Goal: Task Accomplishment & Management: Manage account settings

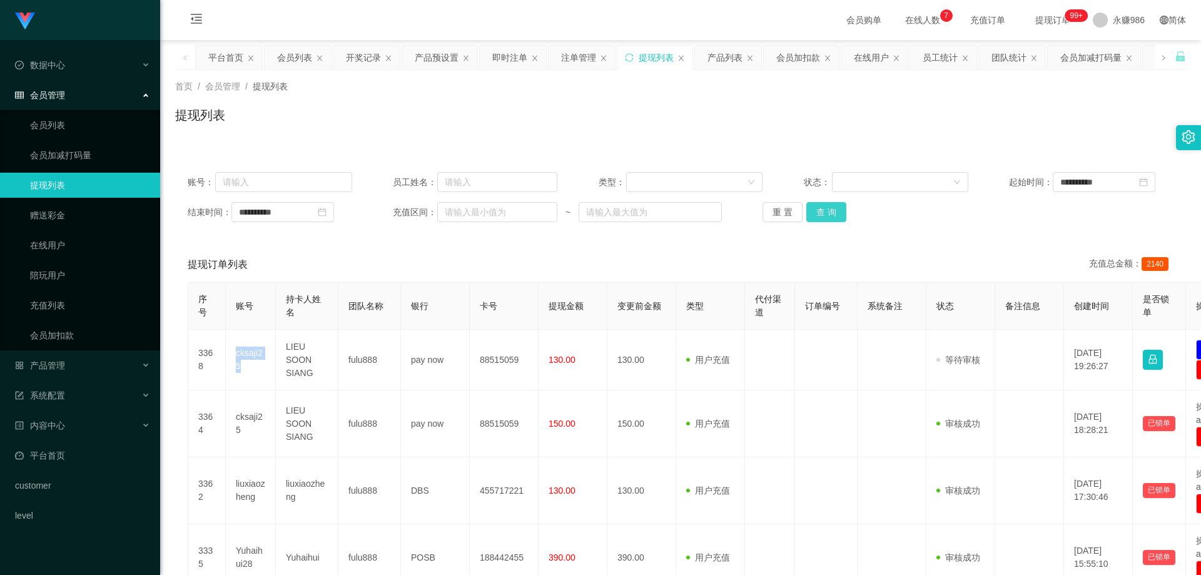
click at [815, 211] on button "查 询" at bounding box center [826, 212] width 40 height 20
click at [817, 209] on button "查 询" at bounding box center [826, 212] width 40 height 20
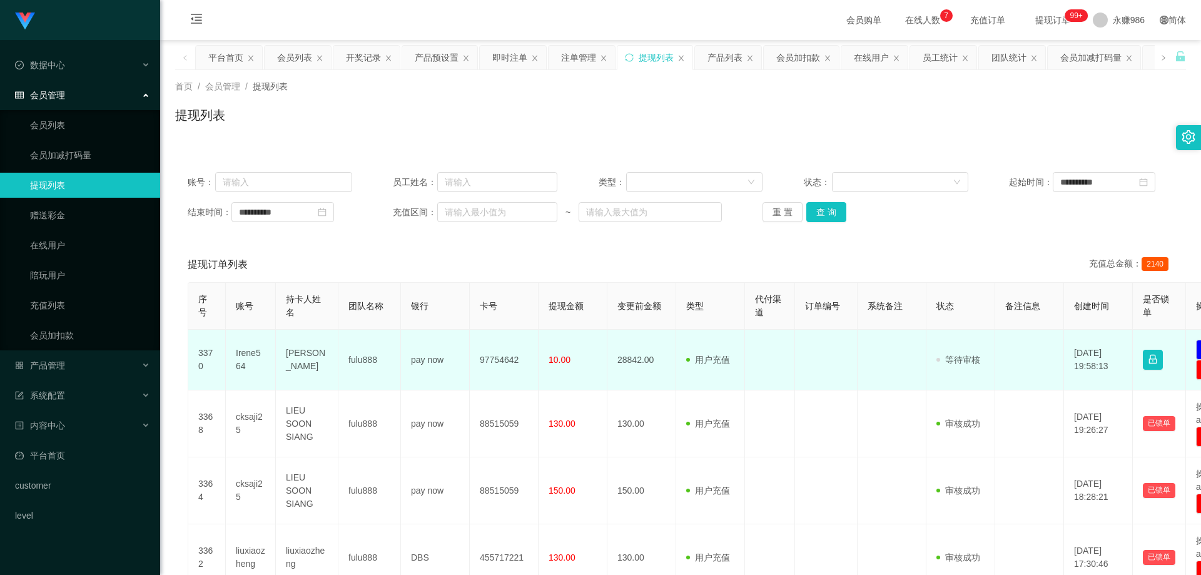
click at [244, 354] on td "Irene564" at bounding box center [251, 360] width 50 height 61
click at [440, 362] on td "pay now" at bounding box center [435, 360] width 69 height 61
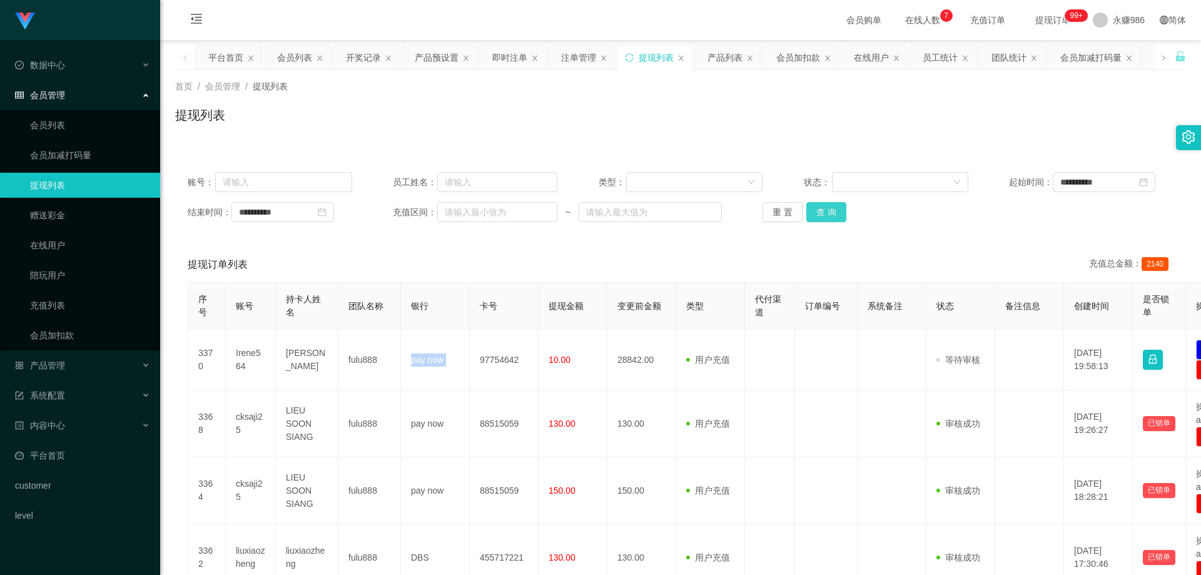
click at [824, 215] on button "查 询" at bounding box center [826, 212] width 40 height 20
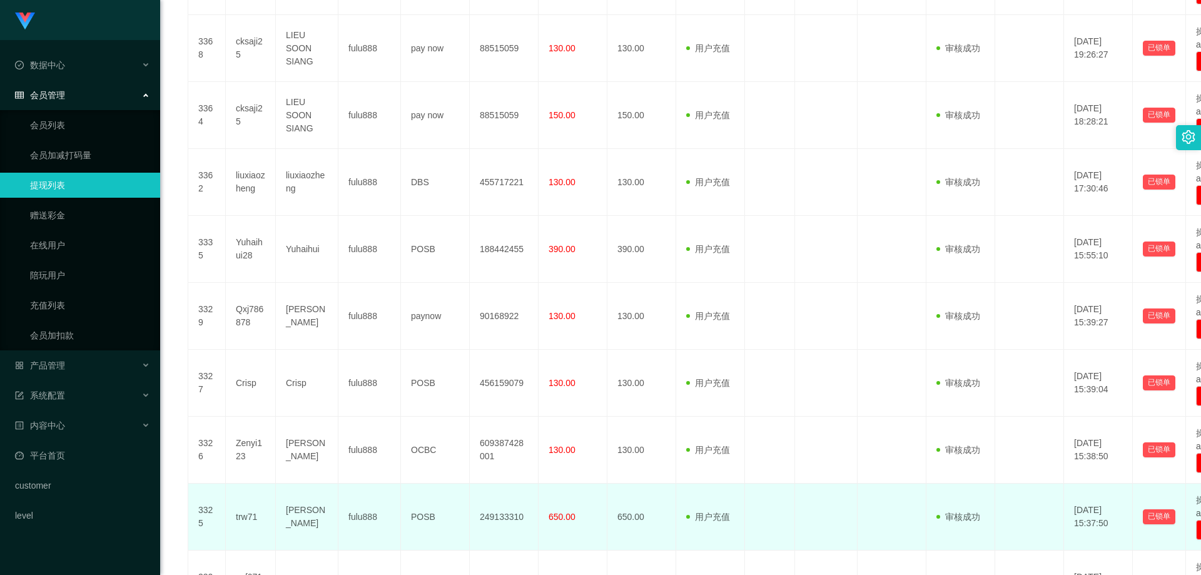
scroll to position [500, 0]
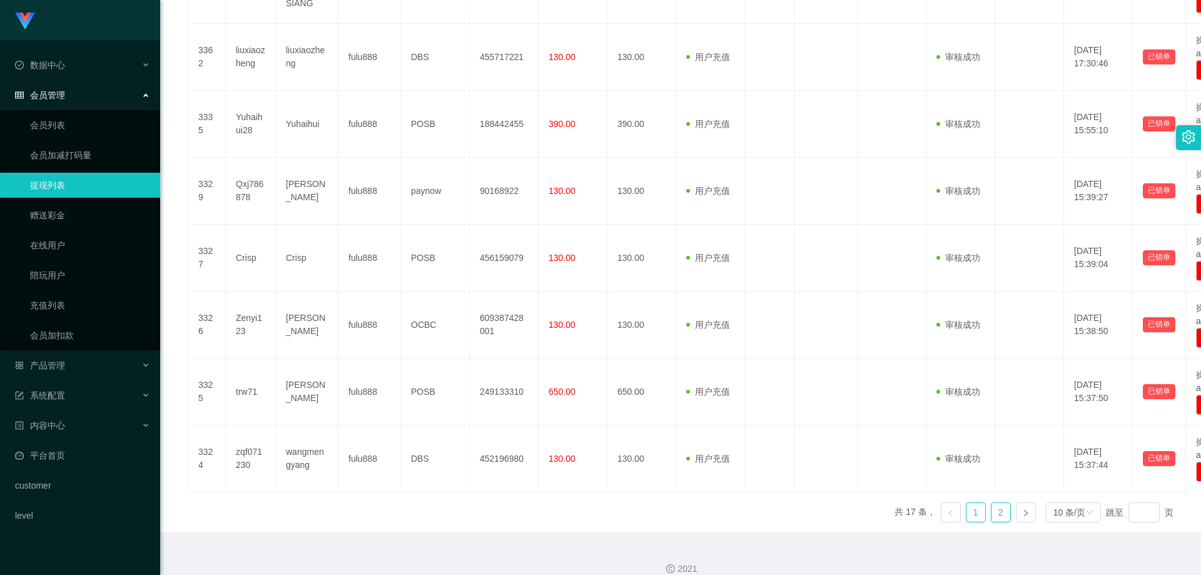
click at [991, 509] on link "2" at bounding box center [1000, 512] width 19 height 19
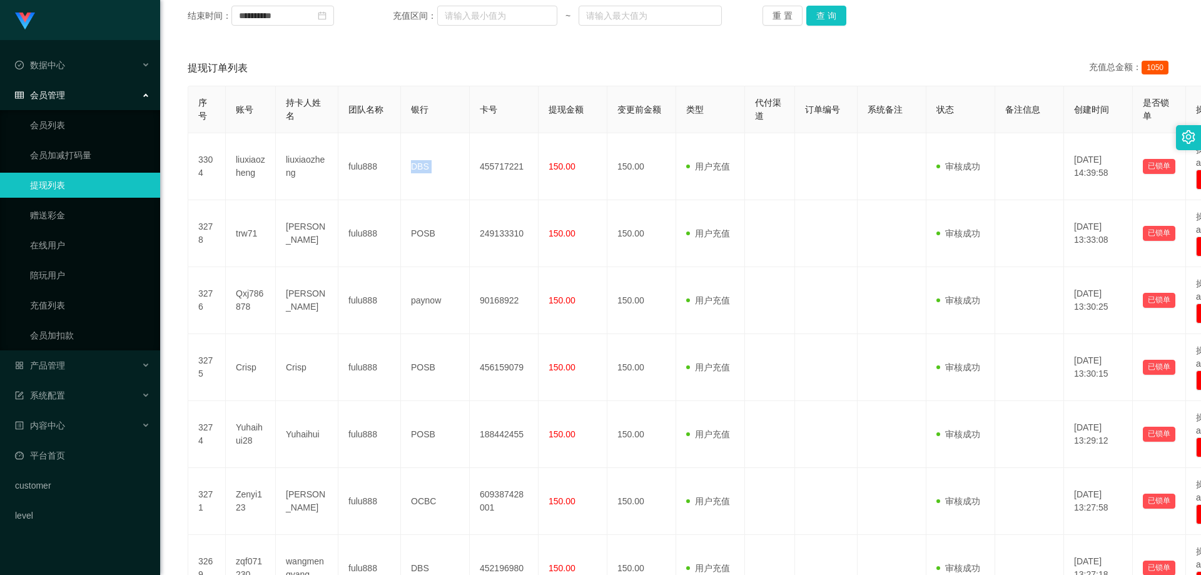
scroll to position [0, 0]
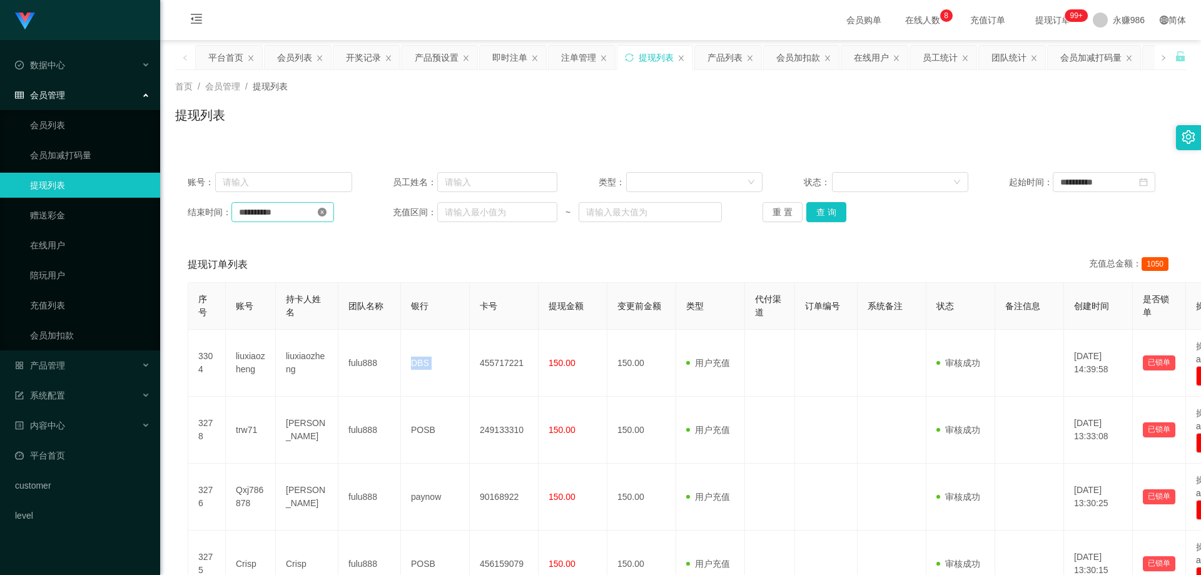
click at [326, 213] on icon "图标: close-circle" at bounding box center [322, 212] width 9 height 9
click at [1148, 180] on icon "图标: close-circle" at bounding box center [1143, 182] width 9 height 9
click at [816, 219] on button "查 询" at bounding box center [826, 212] width 40 height 20
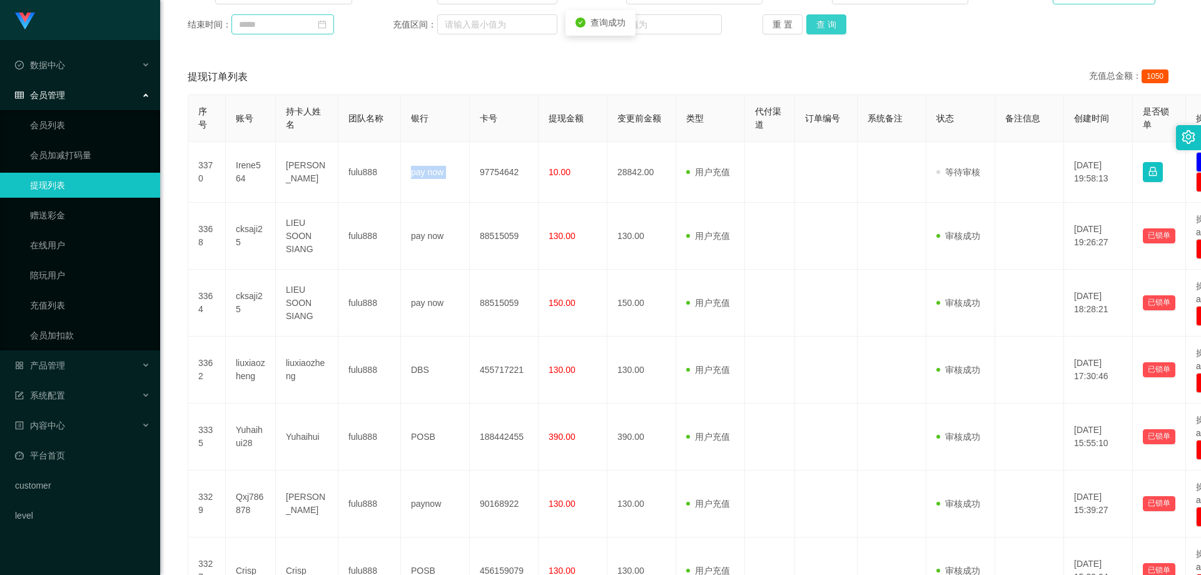
scroll to position [516, 0]
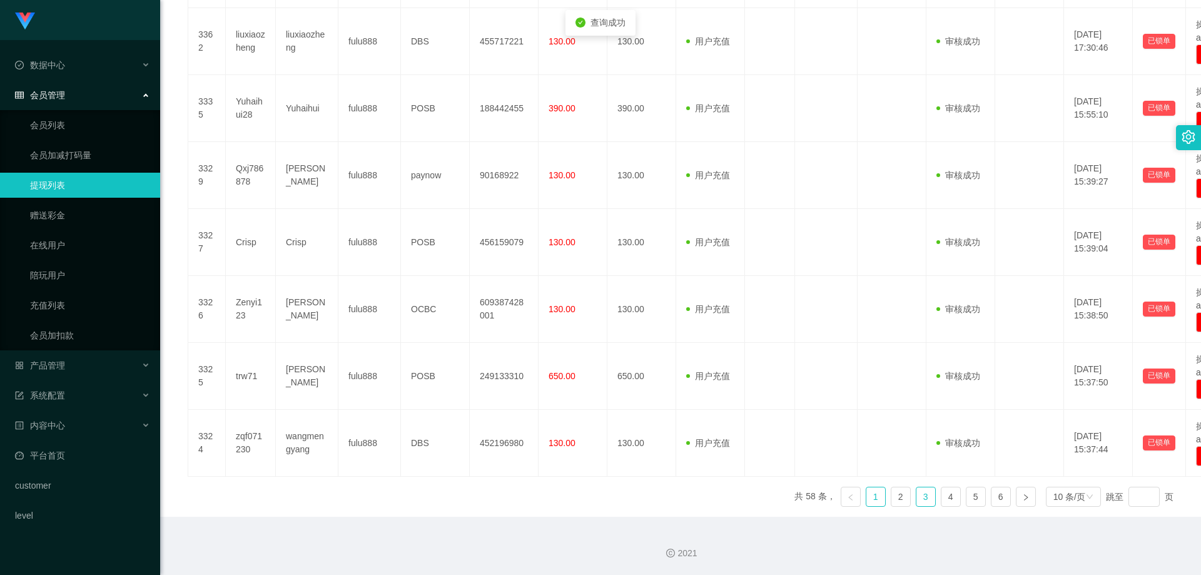
click at [917, 499] on link "3" at bounding box center [925, 496] width 19 height 19
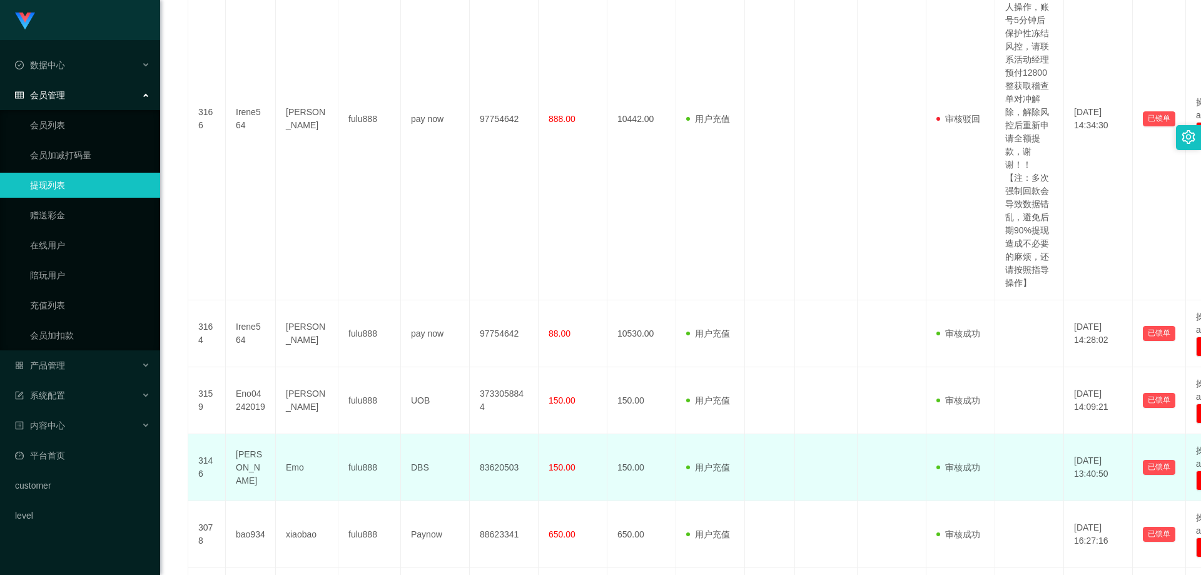
scroll to position [891, 0]
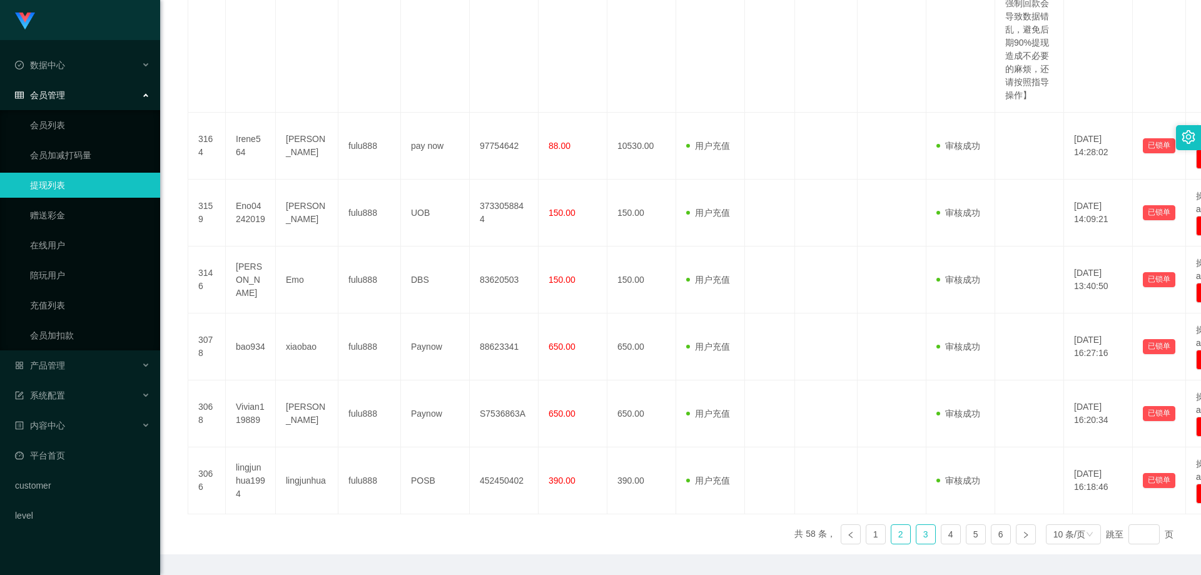
click at [891, 535] on link "2" at bounding box center [900, 534] width 19 height 19
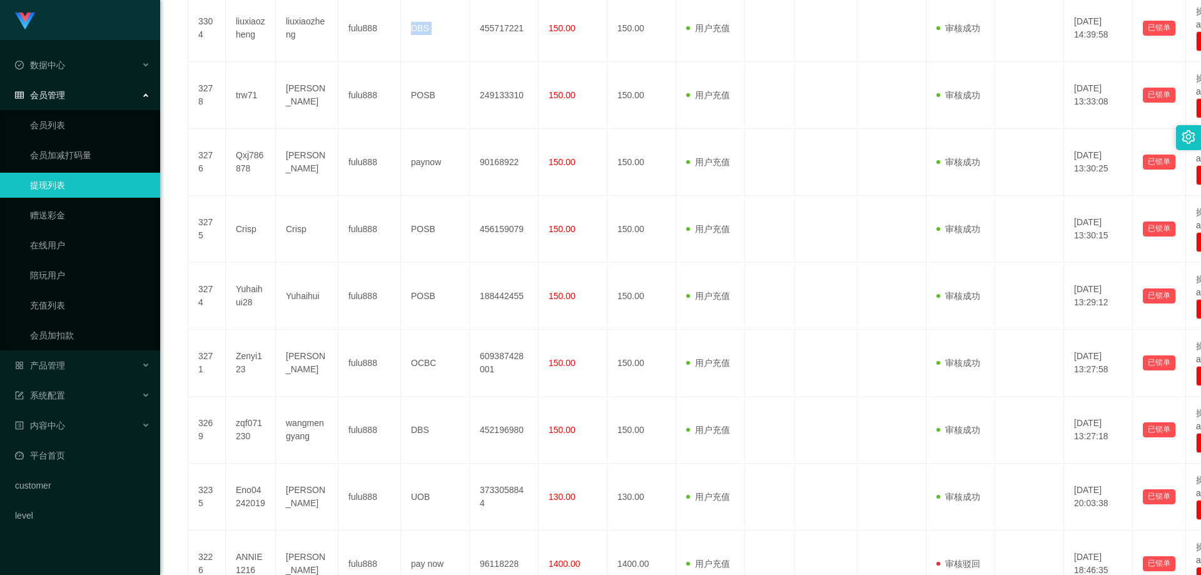
scroll to position [522, 0]
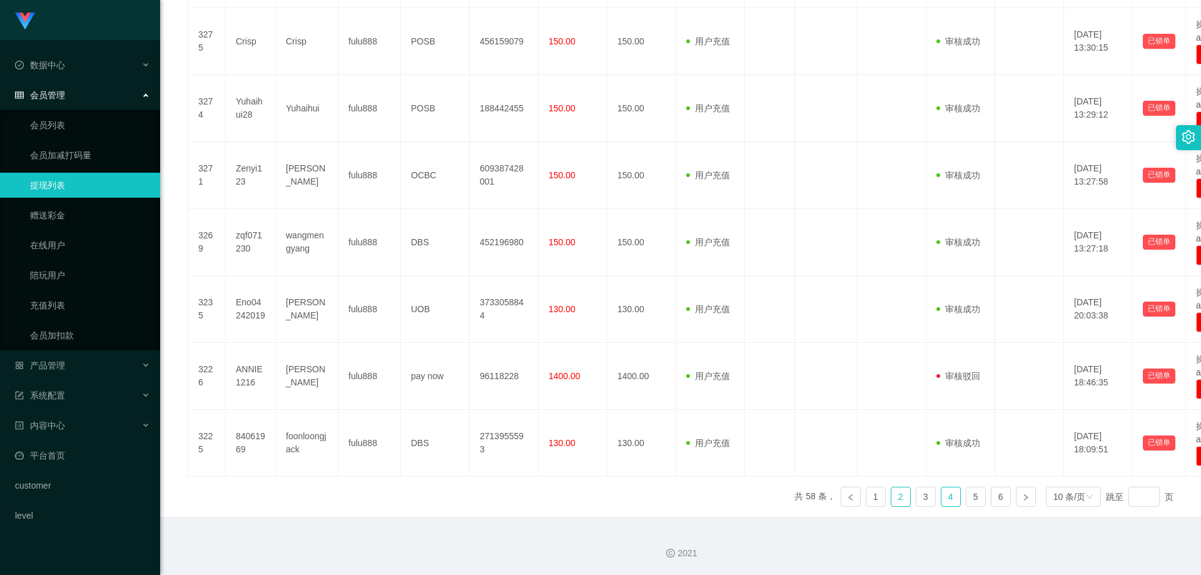
click at [941, 499] on link "4" at bounding box center [950, 496] width 19 height 19
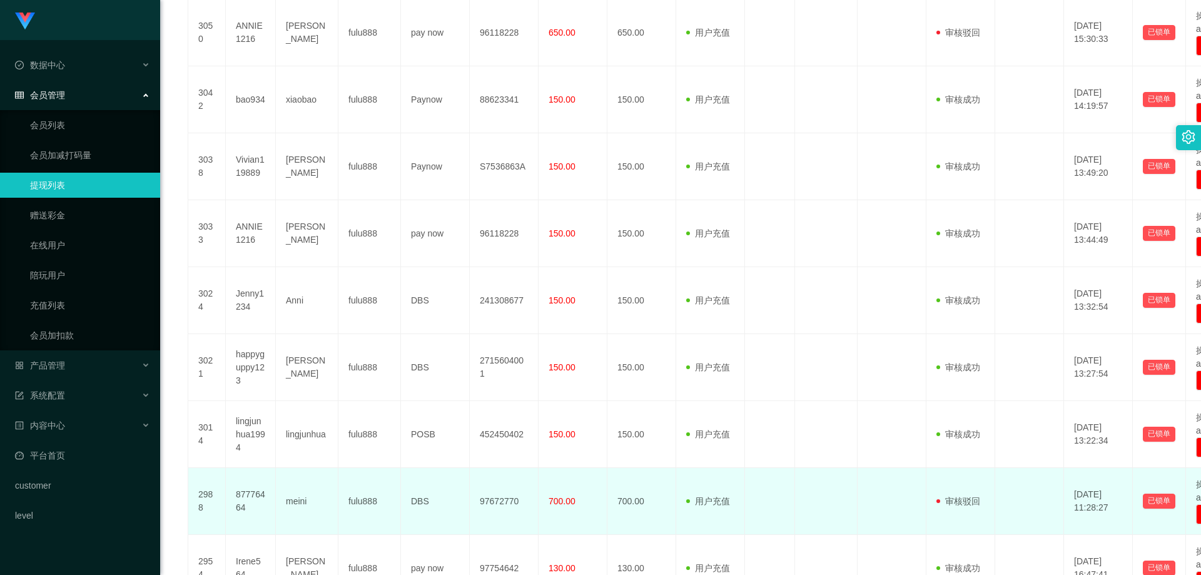
scroll to position [272, 0]
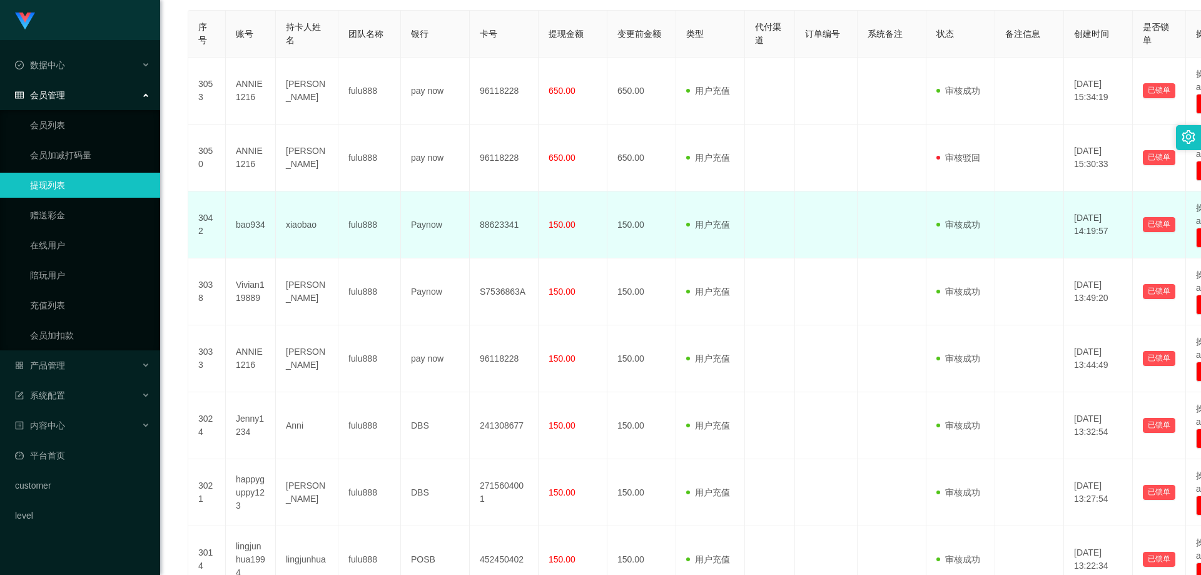
click at [242, 233] on td "bao934" at bounding box center [251, 224] width 50 height 67
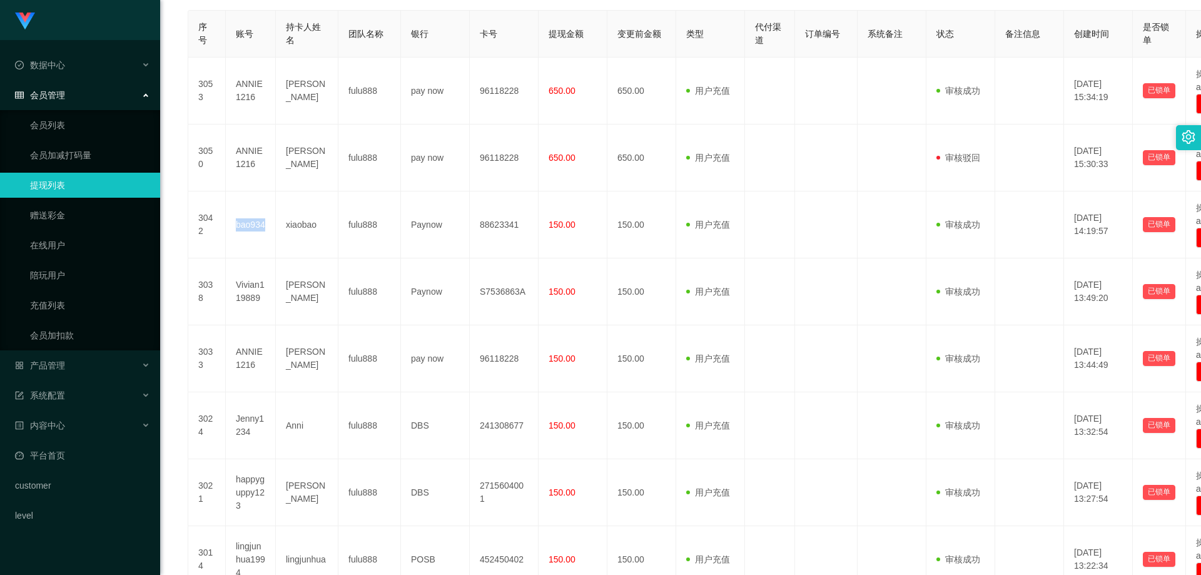
copy td "bao934"
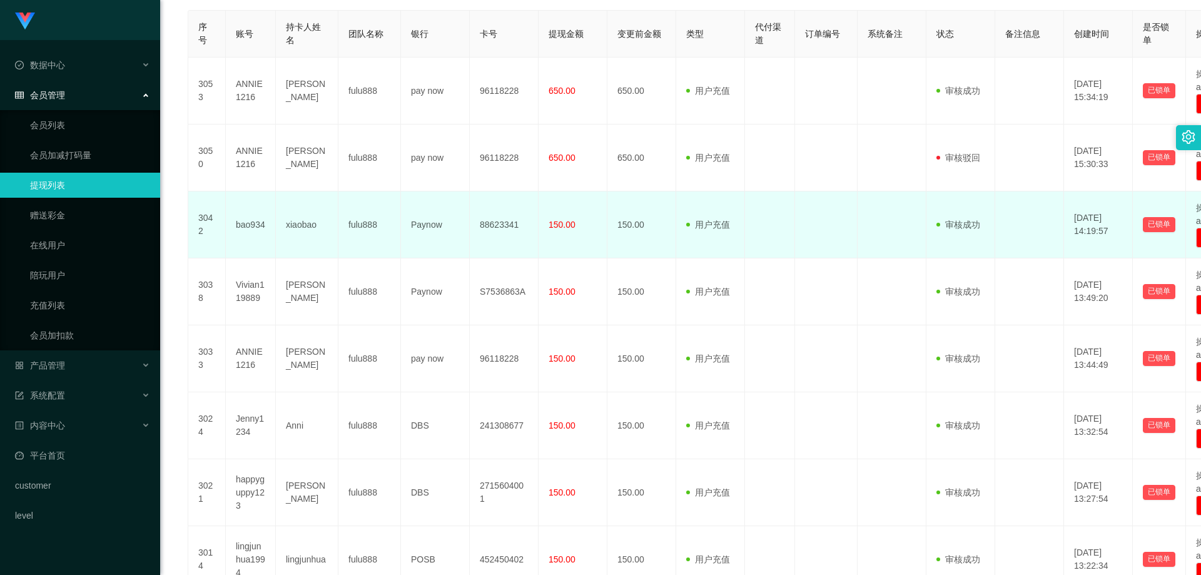
click at [507, 225] on td "88623341" at bounding box center [504, 224] width 69 height 67
copy td "88623341"
click at [507, 225] on td "88623341" at bounding box center [504, 224] width 69 height 67
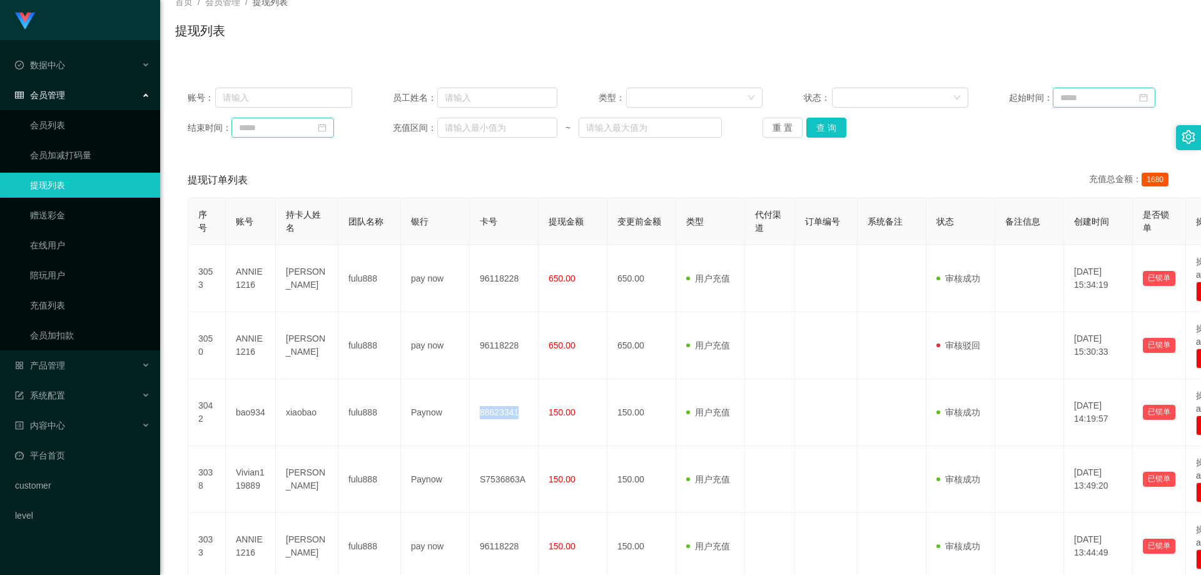
scroll to position [0, 0]
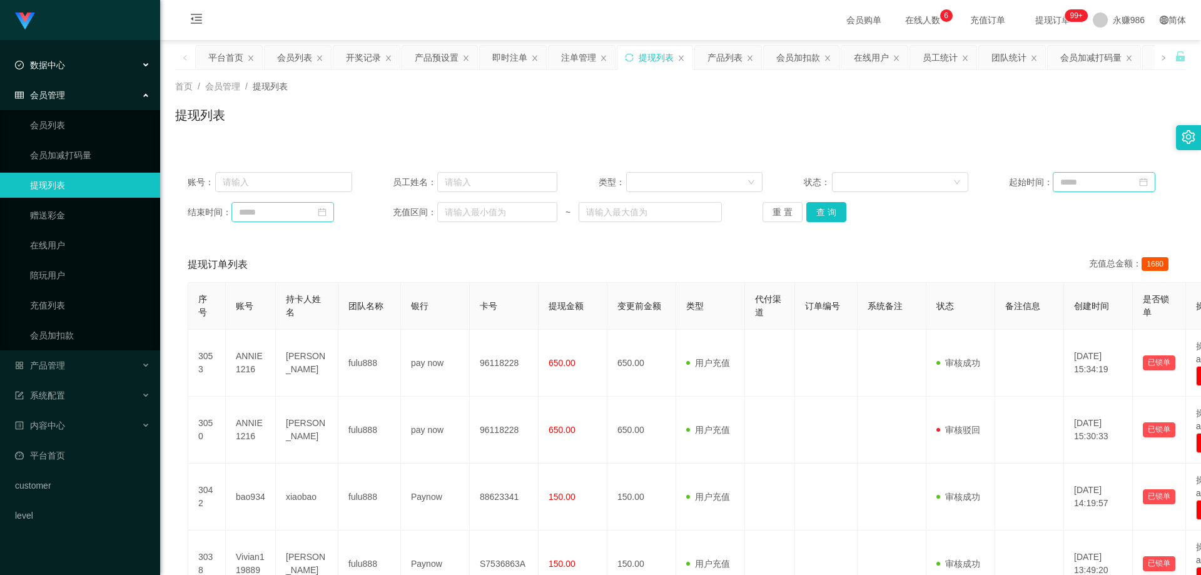
click at [69, 69] on div "数据中心" at bounding box center [80, 65] width 160 height 25
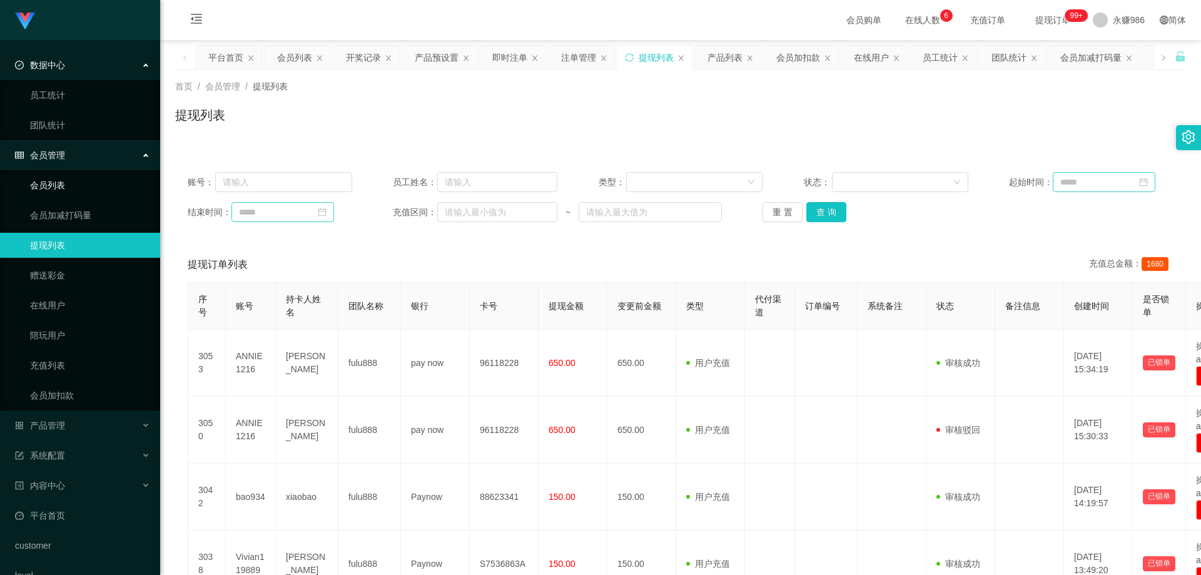
click at [71, 188] on link "会员列表" at bounding box center [90, 185] width 120 height 25
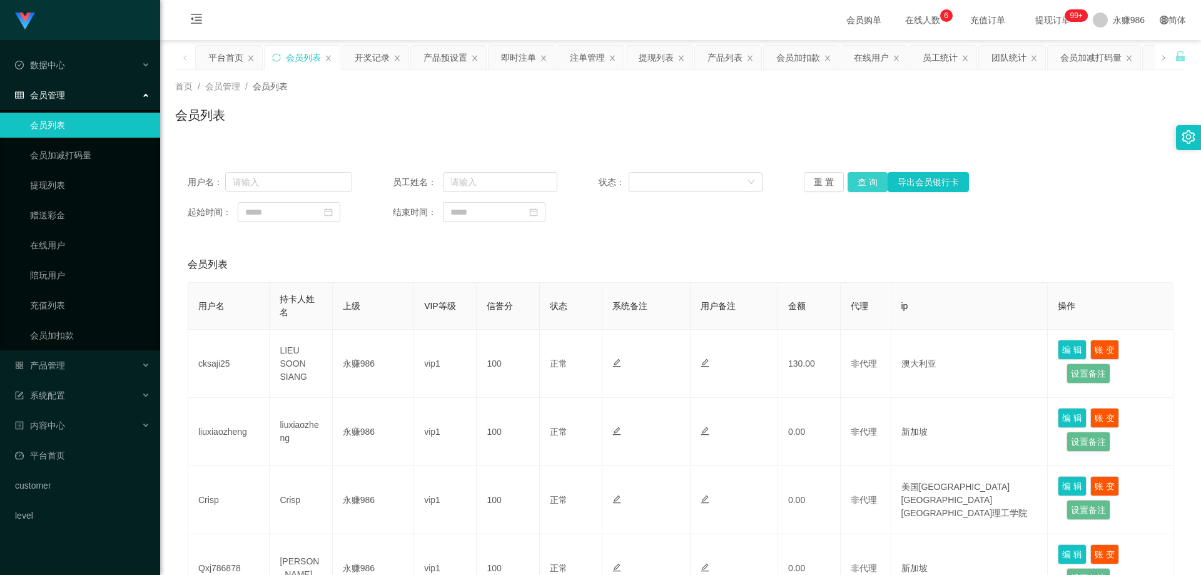
click at [866, 178] on button "查 询" at bounding box center [868, 182] width 40 height 20
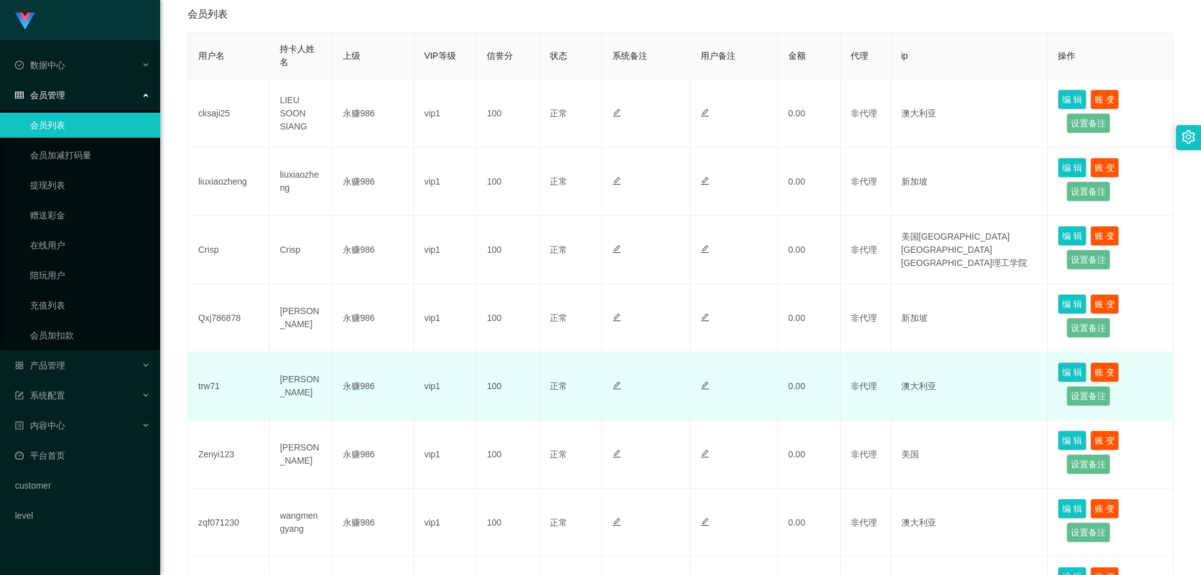
scroll to position [313, 0]
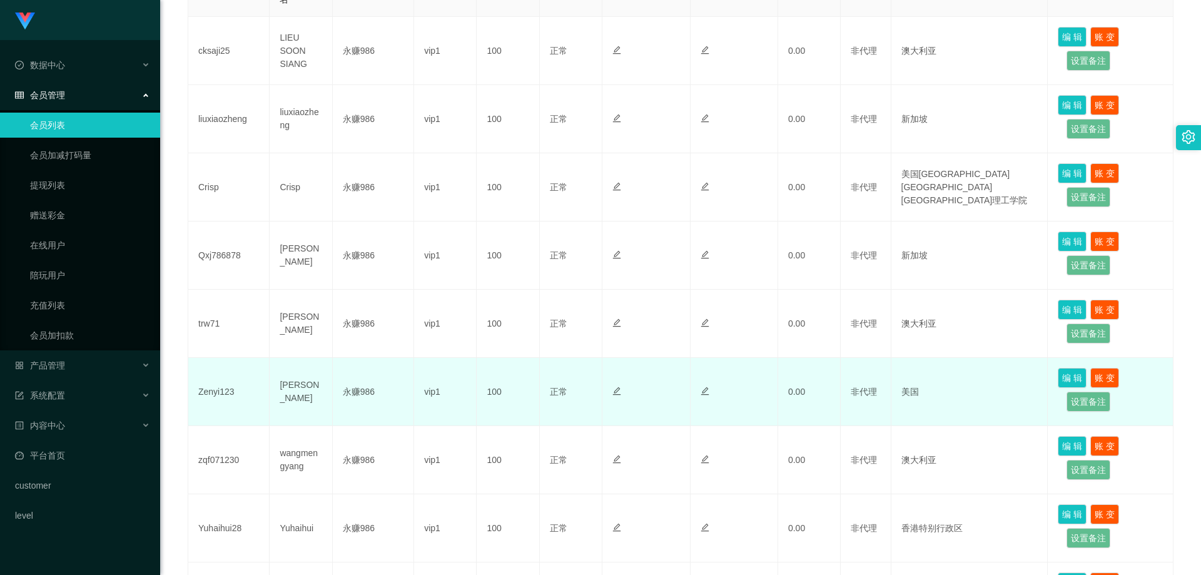
click at [609, 408] on td at bounding box center [646, 392] width 88 height 68
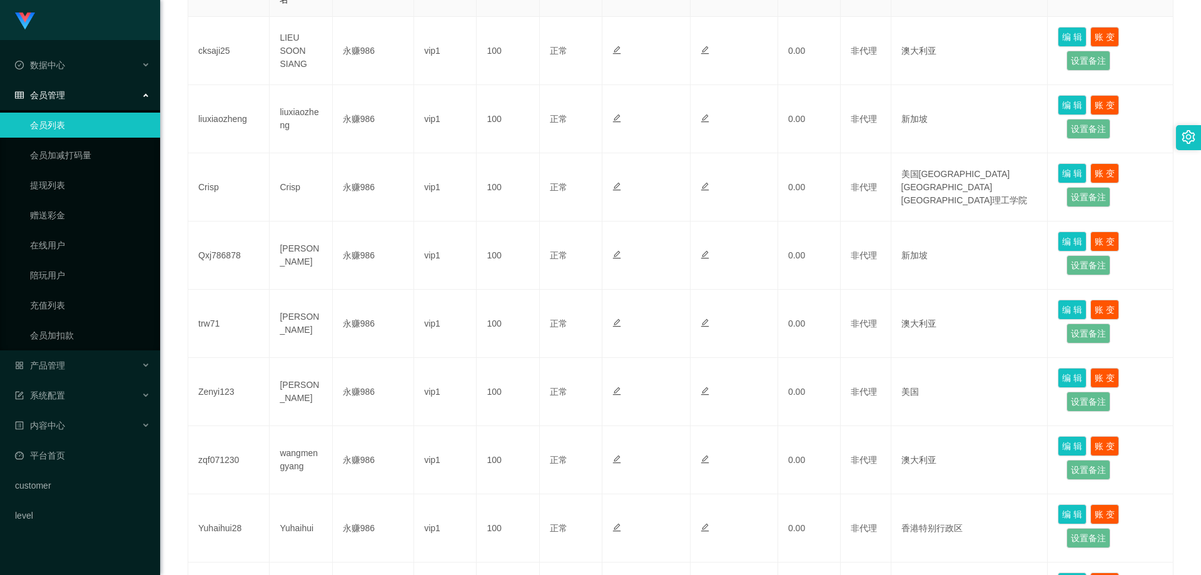
scroll to position [535, 0]
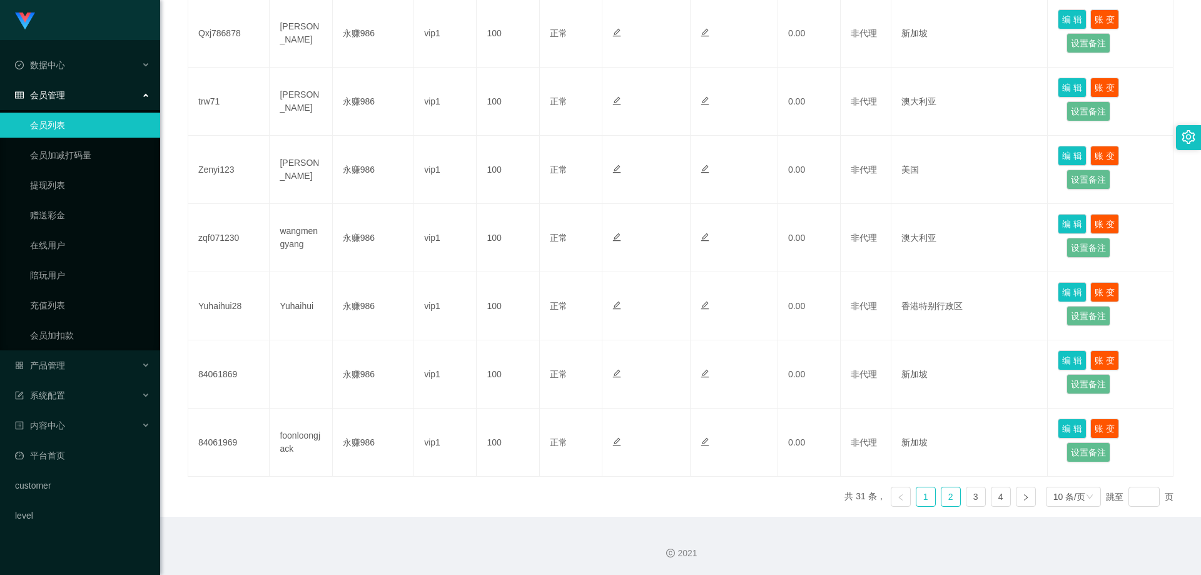
click at [941, 495] on link "2" at bounding box center [950, 496] width 19 height 19
click at [968, 499] on link "3" at bounding box center [975, 496] width 19 height 19
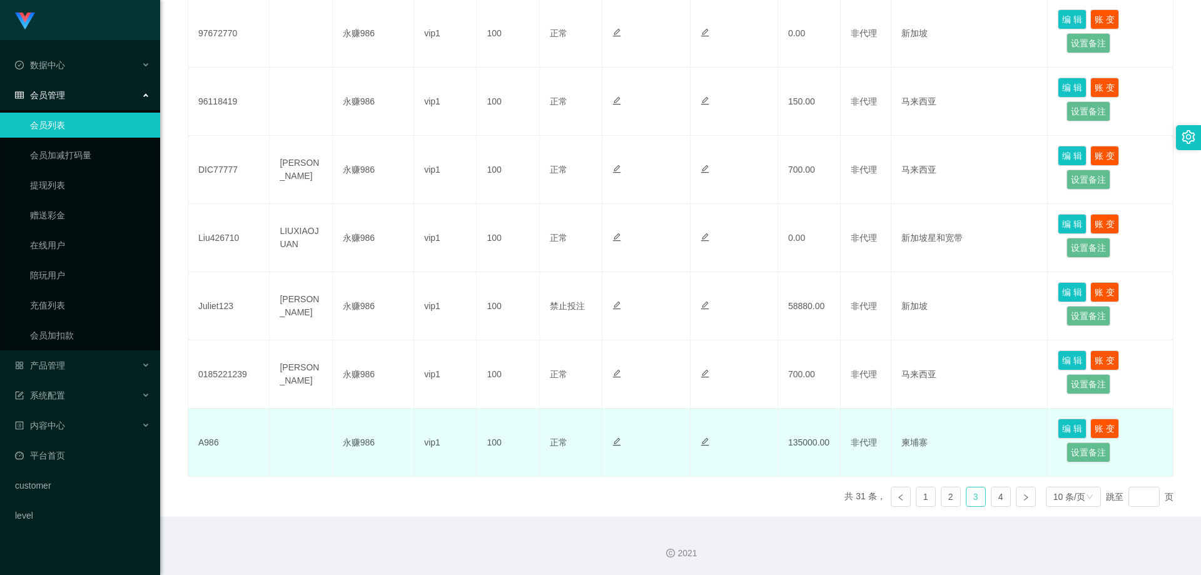
scroll to position [410, 0]
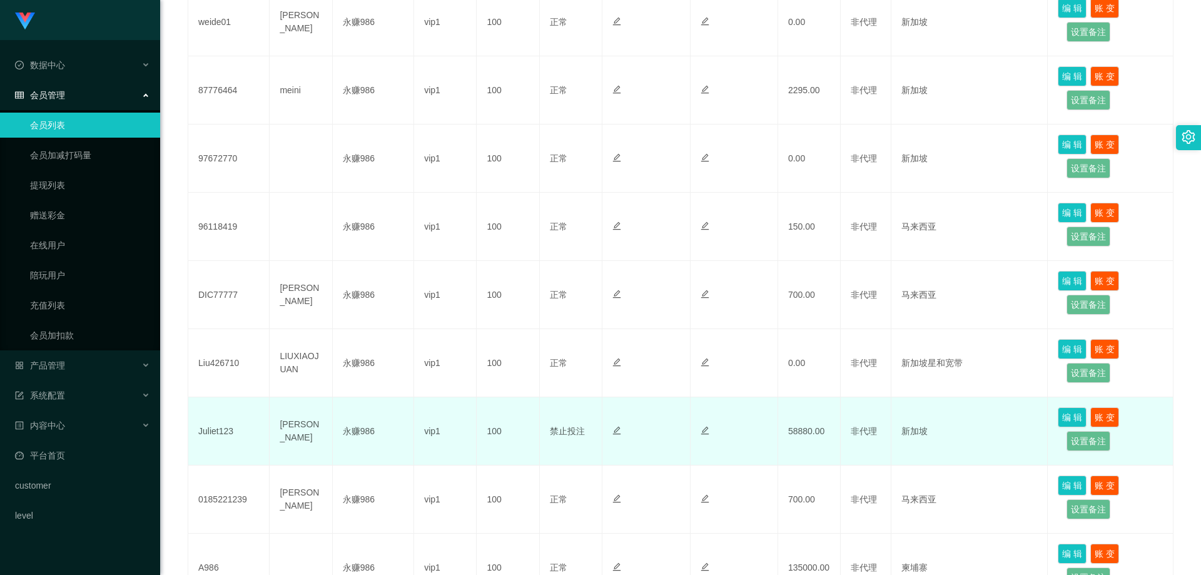
drag, startPoint x: 944, startPoint y: 440, endPoint x: 888, endPoint y: 439, distance: 56.9
click at [888, 439] on tr "Juliet123 [PERSON_NAME] 永赚986 vip1 100 正常 禁止登录 禁止投注 58880.00 非代理 新加坡 编 辑 账 变 设置…" at bounding box center [680, 431] width 985 height 68
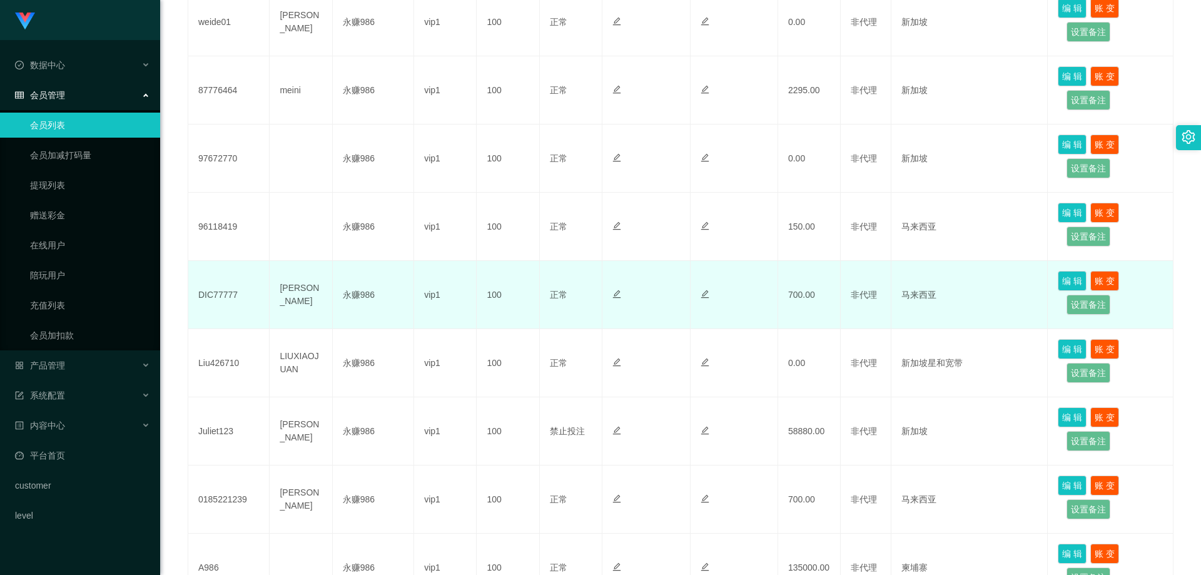
drag, startPoint x: 942, startPoint y: 298, endPoint x: 888, endPoint y: 286, distance: 55.6
click at [888, 286] on tr "DIC77777 [PERSON_NAME] 永赚986 vip1 100 正常 禁止登录 禁止投注 700.00 非代理 马来西亚 编 辑 账 变 设置备注" at bounding box center [680, 295] width 985 height 68
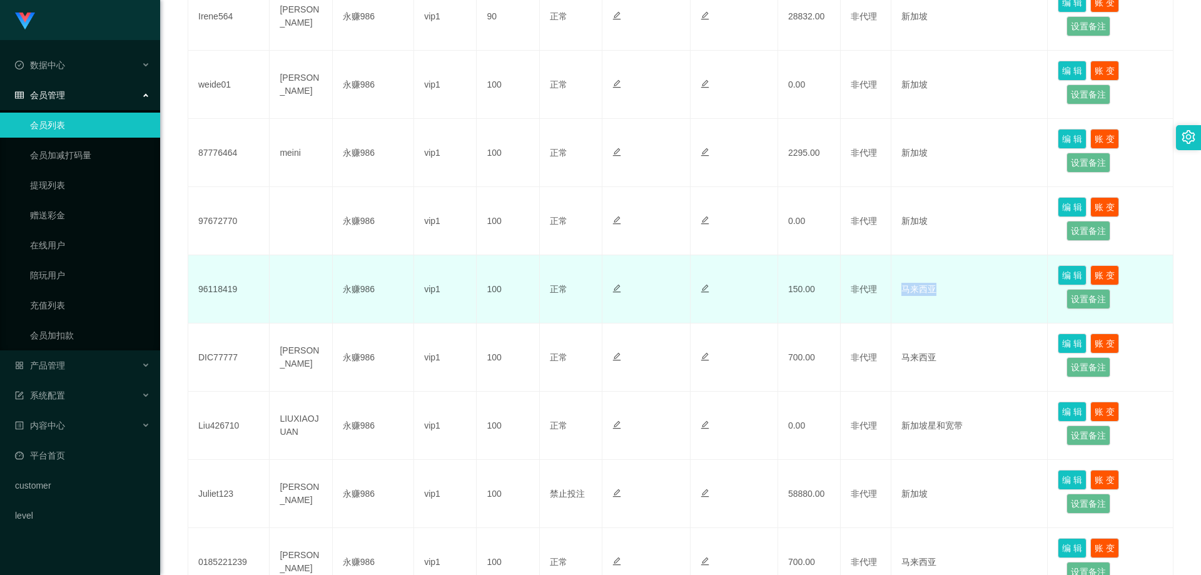
drag, startPoint x: 948, startPoint y: 295, endPoint x: 898, endPoint y: 290, distance: 49.7
click at [898, 290] on td "马来西亚" at bounding box center [969, 289] width 157 height 68
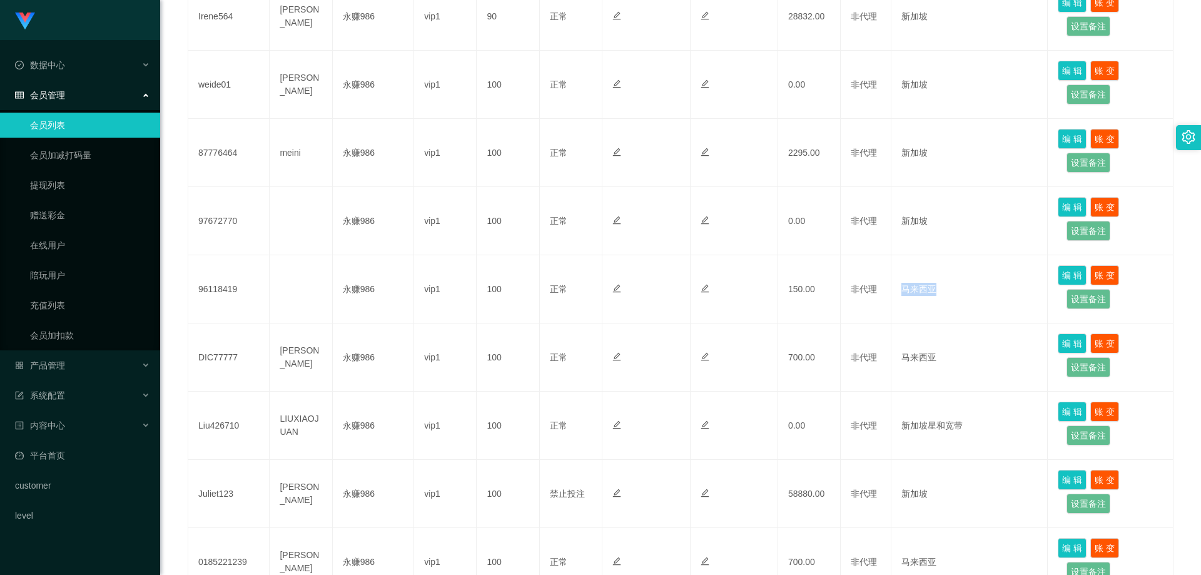
scroll to position [472, 0]
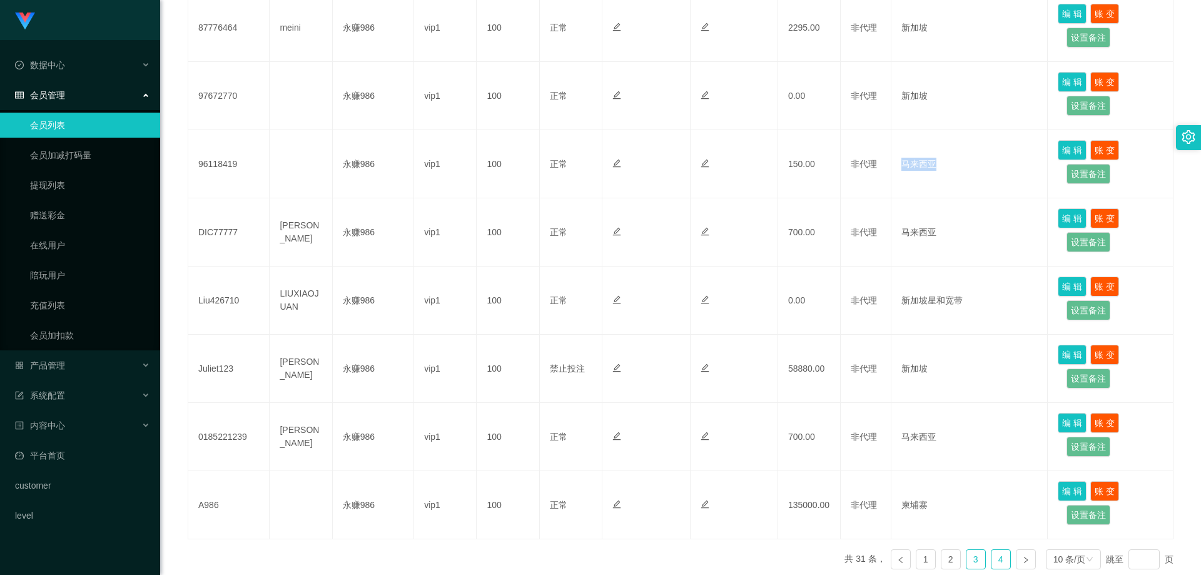
click at [998, 555] on link "4" at bounding box center [1000, 559] width 19 height 19
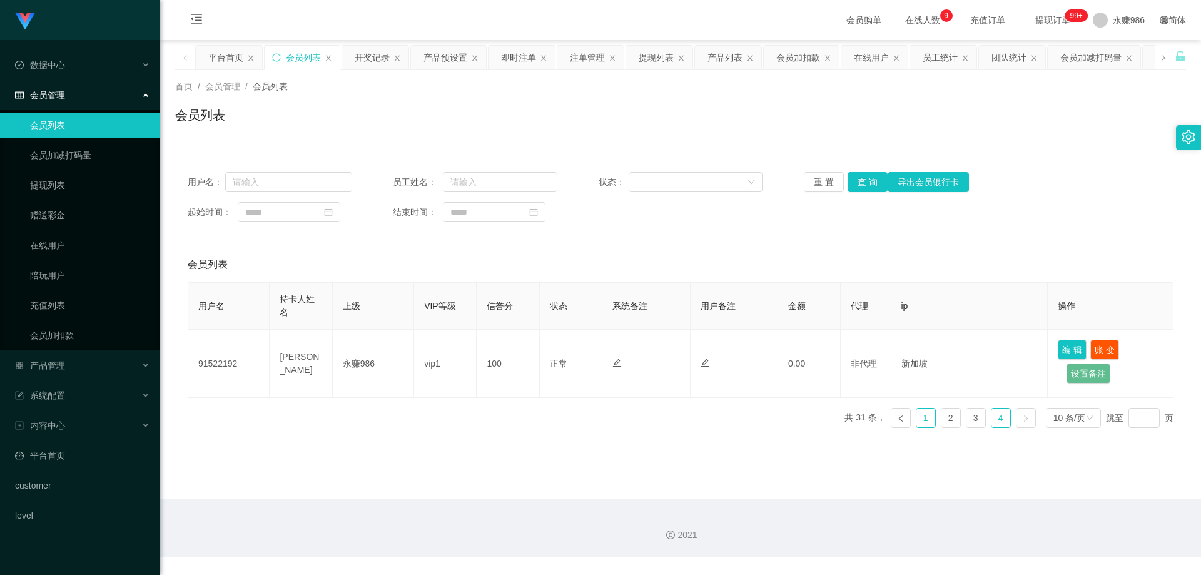
click at [916, 417] on link "1" at bounding box center [925, 417] width 19 height 19
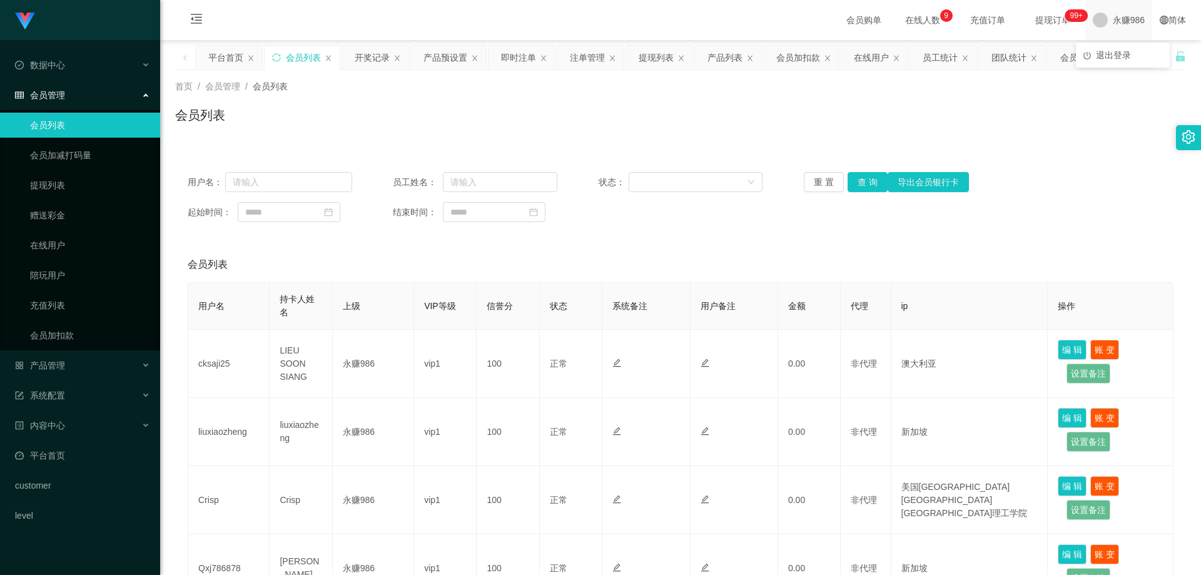
click at [1113, 20] on span "永赚986" at bounding box center [1129, 20] width 32 height 40
click at [1112, 59] on span "退出登录" at bounding box center [1113, 55] width 35 height 10
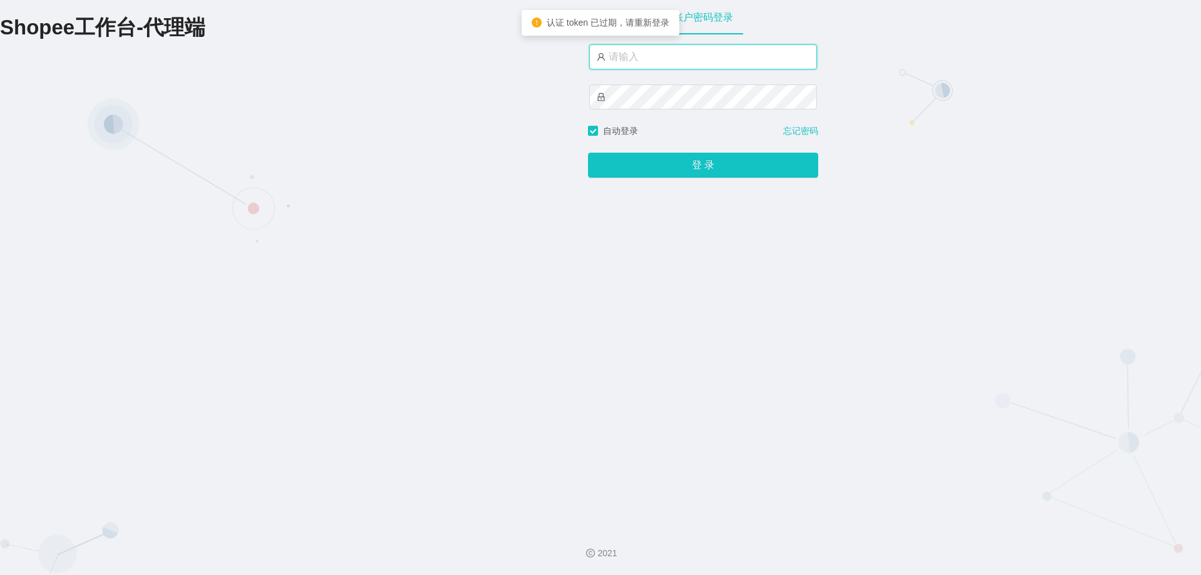
click at [660, 61] on input "text" at bounding box center [703, 56] width 228 height 25
click at [625, 53] on input "永赚986" at bounding box center [703, 57] width 228 height 25
drag, startPoint x: 665, startPoint y: 64, endPoint x: 637, endPoint y: 66, distance: 27.6
click at [637, 66] on input "永赚A986" at bounding box center [703, 57] width 228 height 25
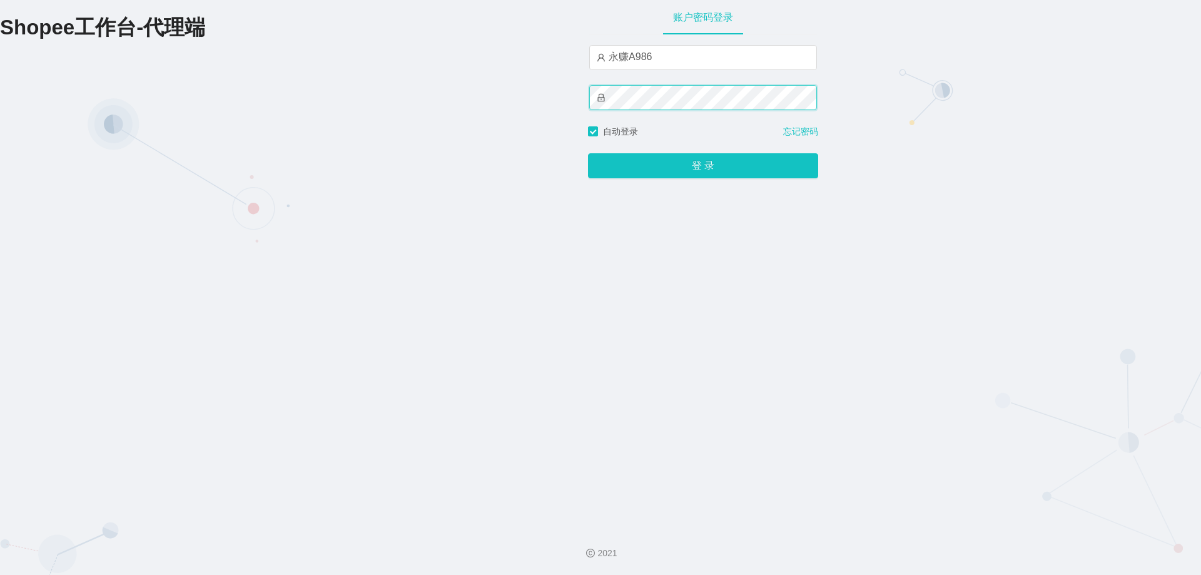
click at [588, 153] on button "登 录" at bounding box center [703, 165] width 230 height 25
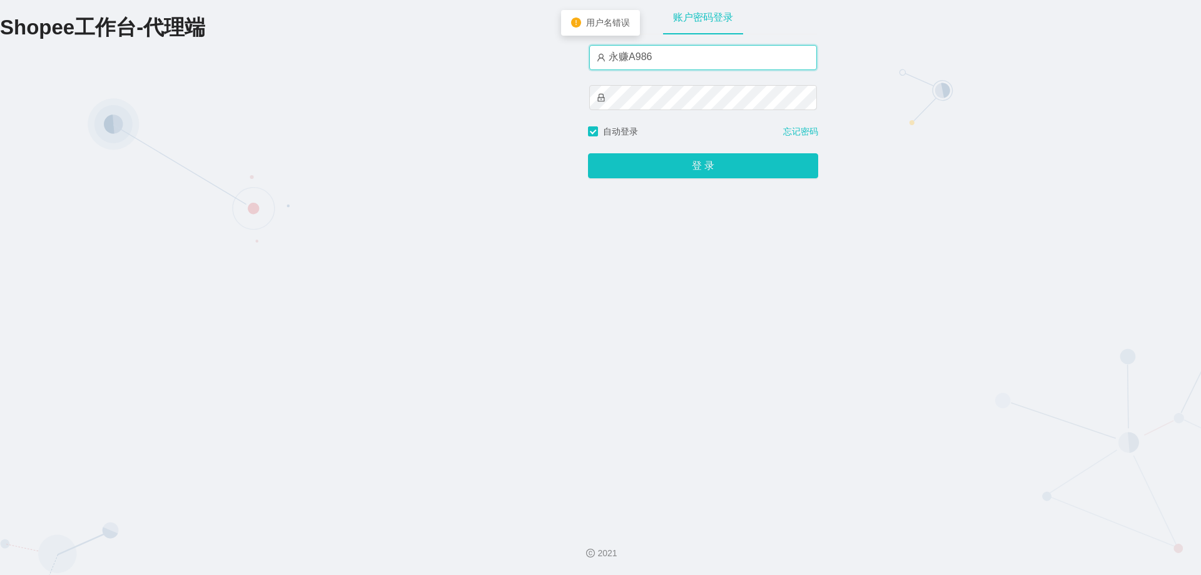
click at [632, 58] on input "永赚A986" at bounding box center [703, 57] width 228 height 25
type input "永赚986"
click at [588, 153] on button "登 录" at bounding box center [703, 165] width 230 height 25
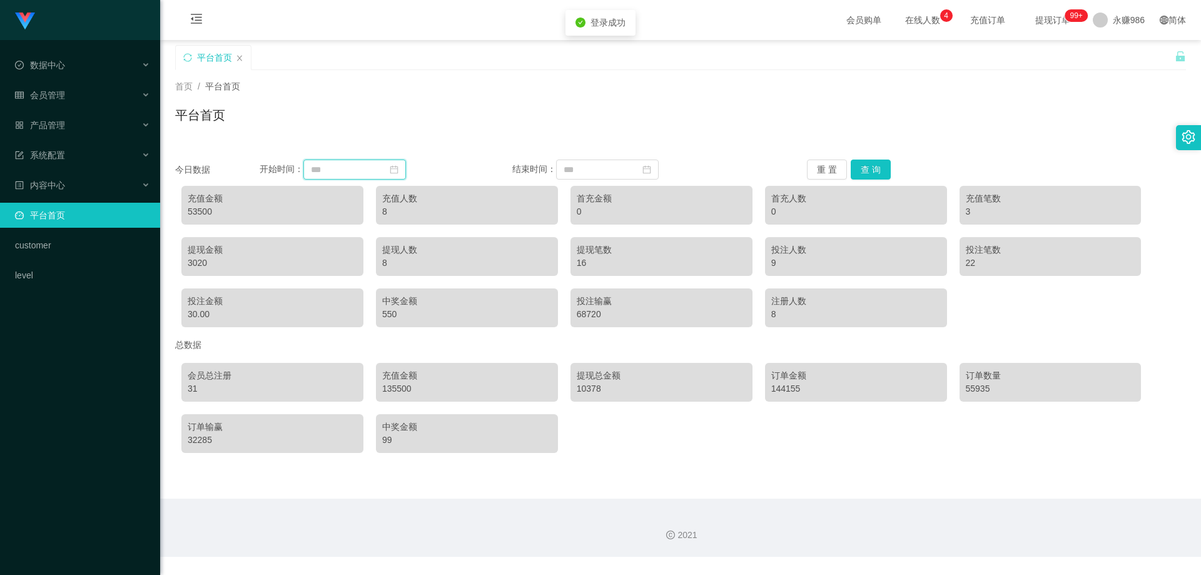
click at [360, 175] on input at bounding box center [354, 169] width 103 height 20
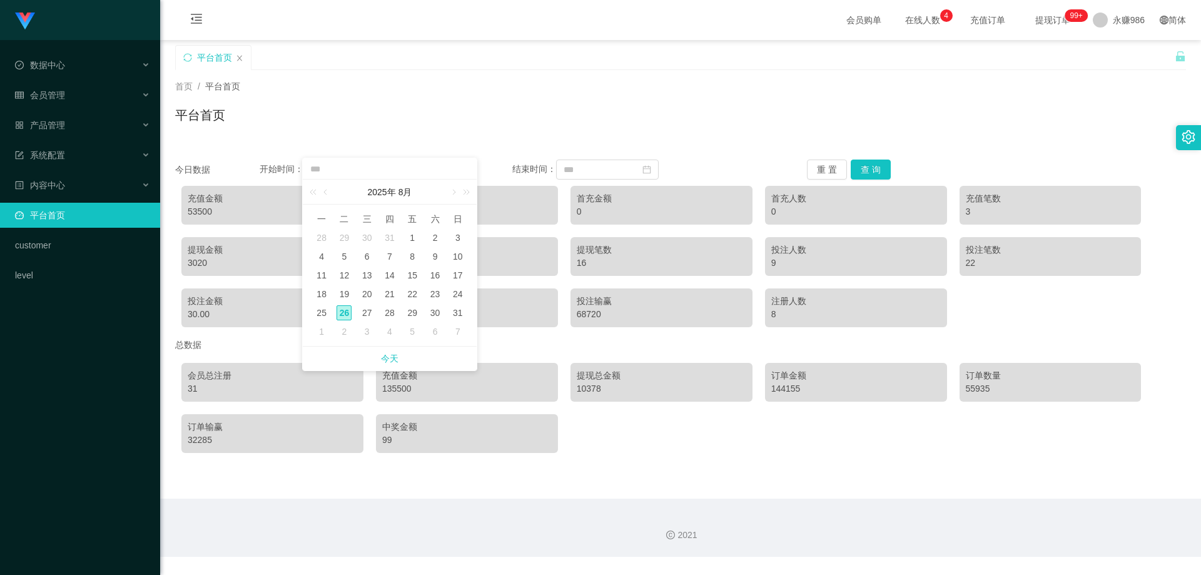
click at [403, 240] on td "1" at bounding box center [412, 237] width 23 height 19
type input "**********"
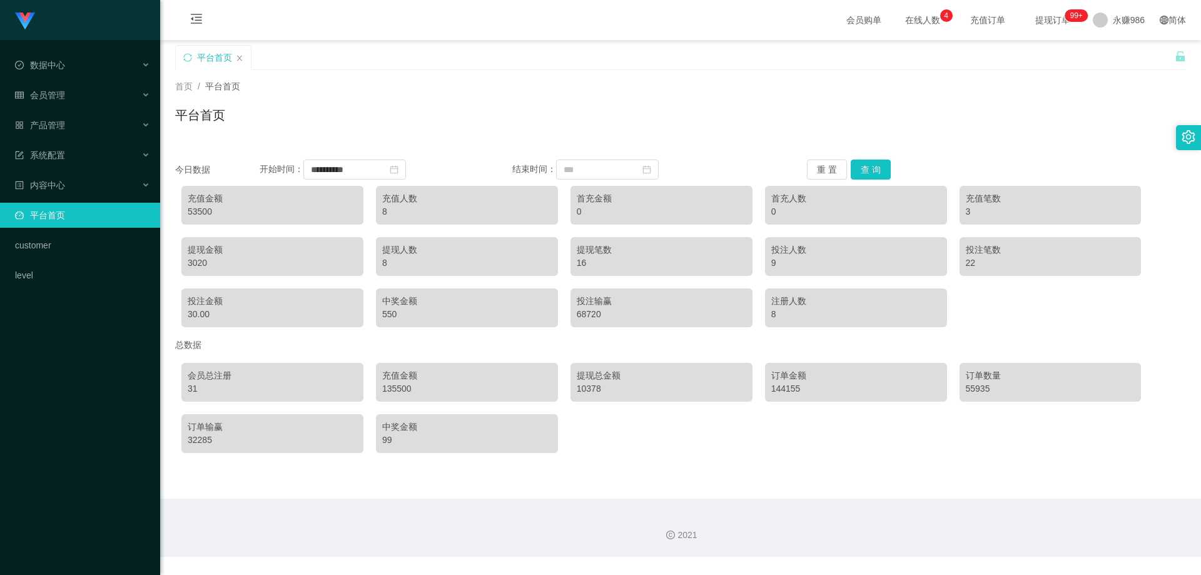
click at [407, 240] on div "提现人数 8" at bounding box center [467, 256] width 182 height 39
click at [613, 173] on input at bounding box center [607, 169] width 103 height 20
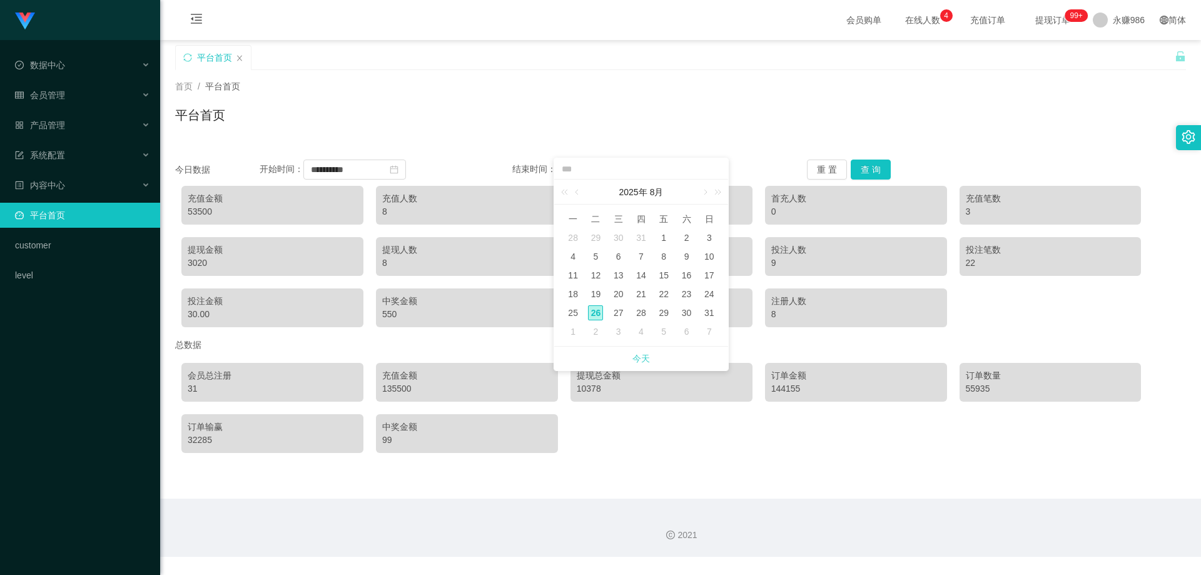
click at [634, 355] on link "今天" at bounding box center [641, 359] width 18 height 24
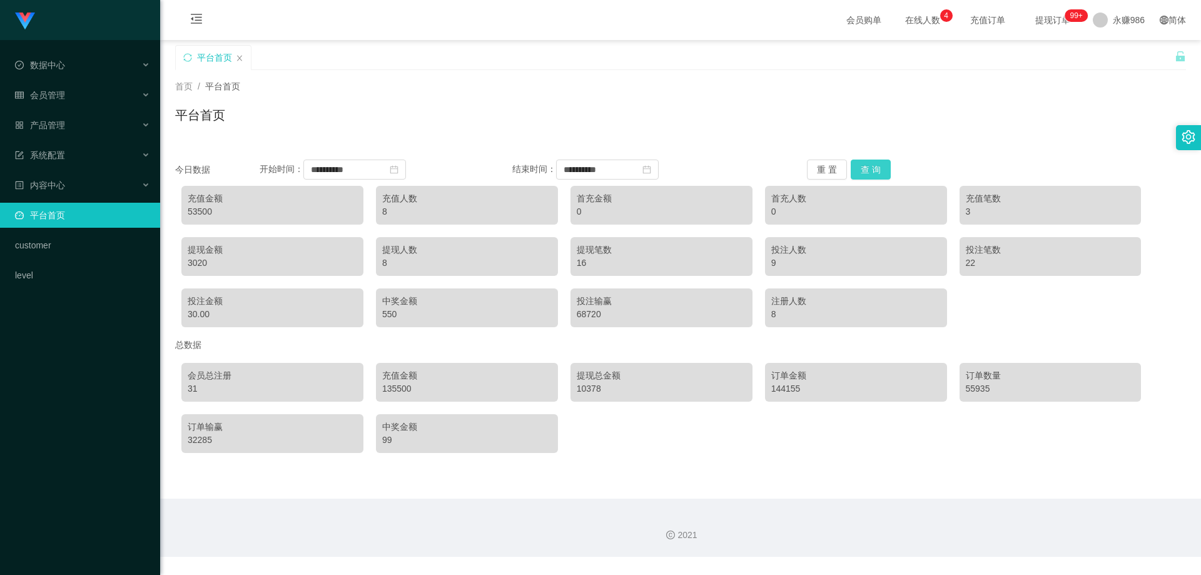
click at [875, 163] on button "查 询" at bounding box center [871, 169] width 40 height 20
click at [871, 166] on button "查 询" at bounding box center [871, 169] width 40 height 20
click at [626, 166] on input "**********" at bounding box center [607, 169] width 103 height 20
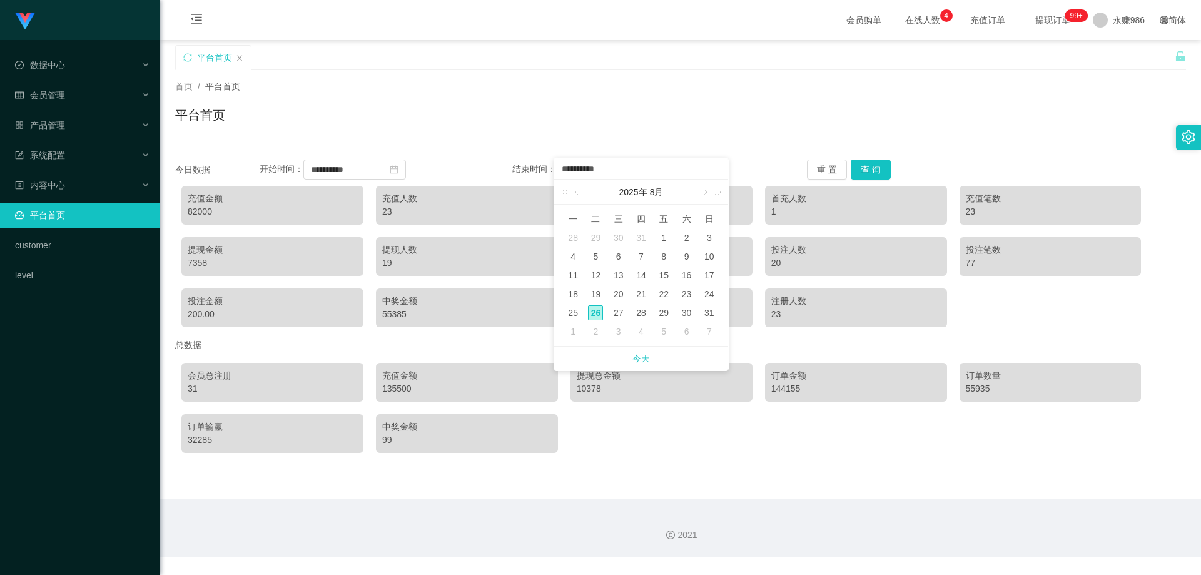
click at [619, 318] on div "27" at bounding box center [618, 312] width 15 height 15
type input "**********"
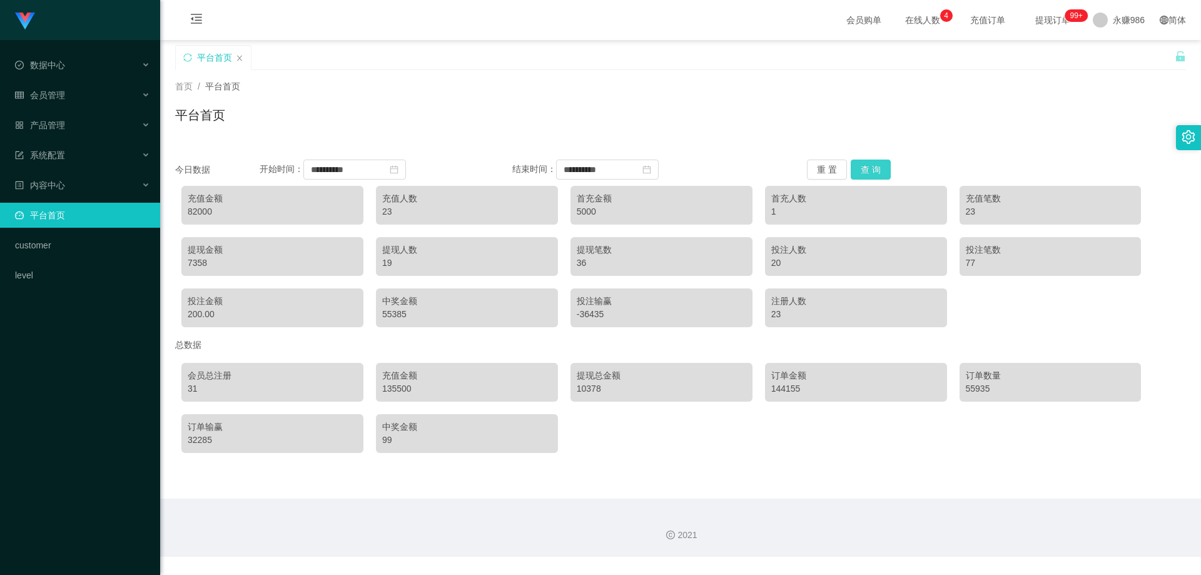
click at [863, 171] on button "查 询" at bounding box center [871, 169] width 40 height 20
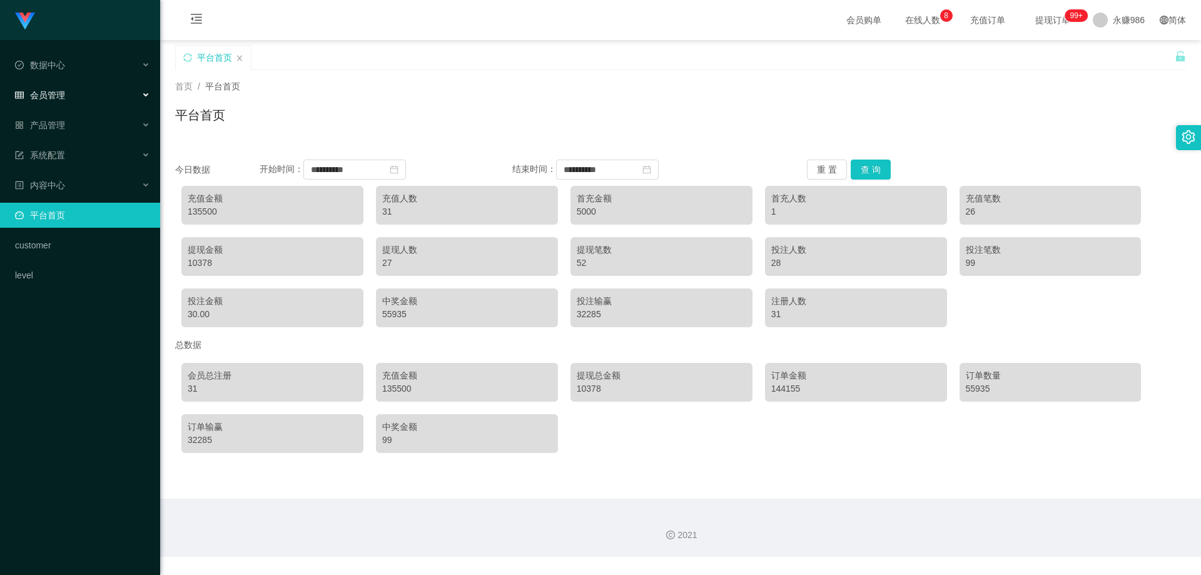
click at [74, 94] on div "会员管理" at bounding box center [80, 95] width 160 height 25
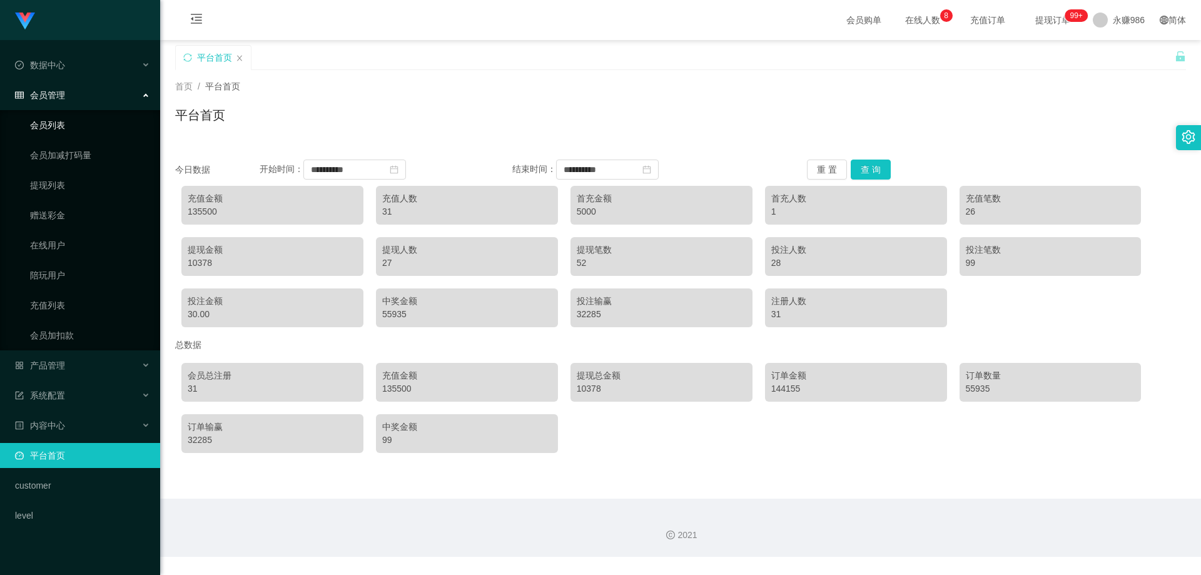
click at [76, 121] on link "会员列表" at bounding box center [90, 125] width 120 height 25
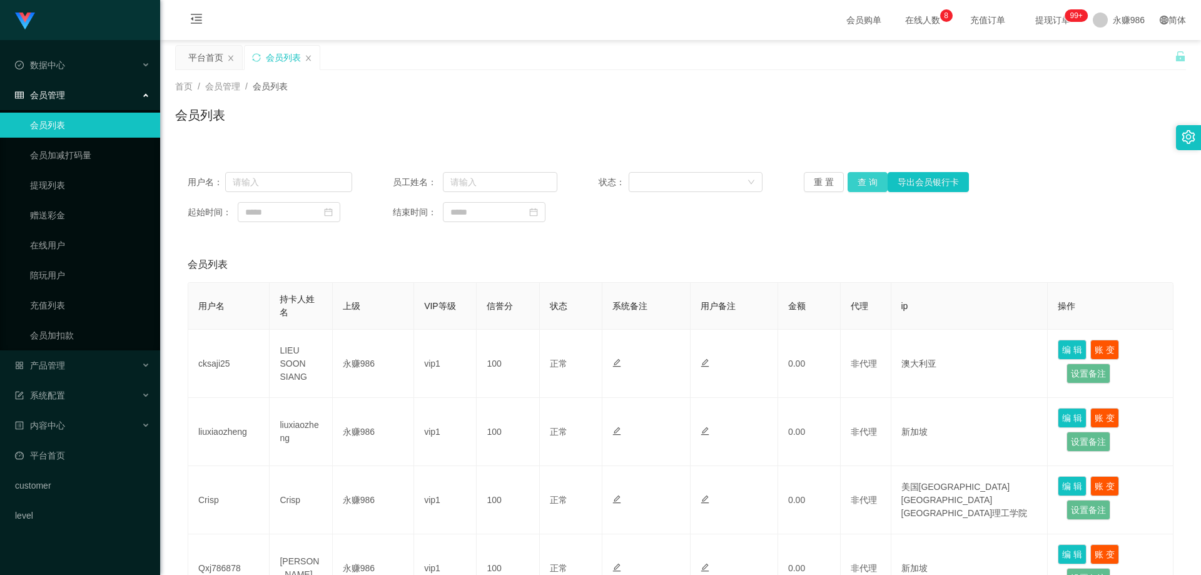
click at [853, 178] on button "查 询" at bounding box center [868, 182] width 40 height 20
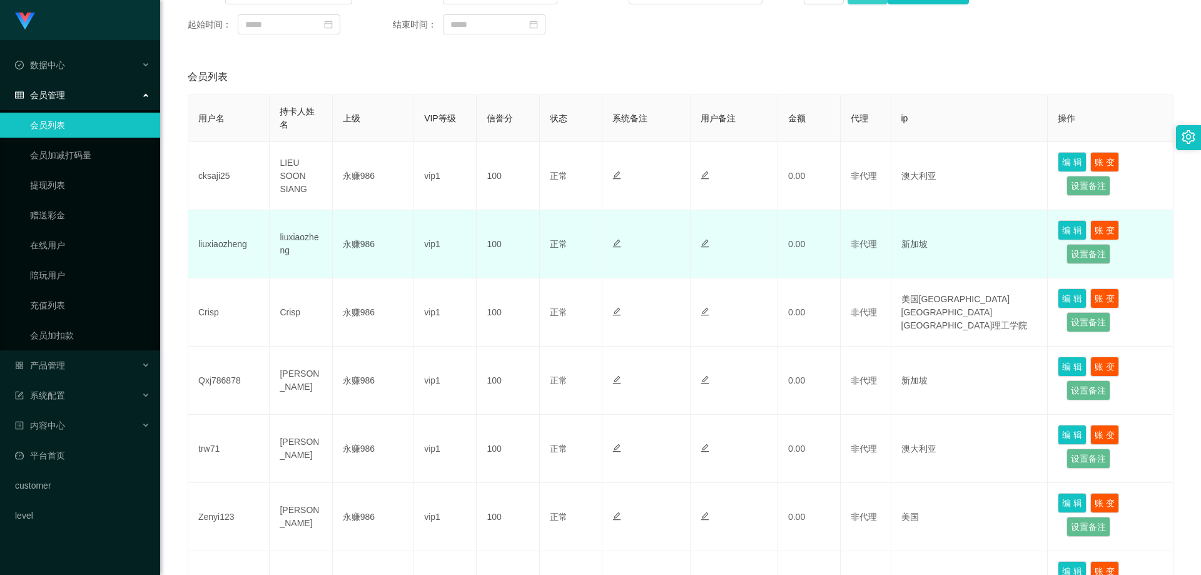
scroll to position [250, 0]
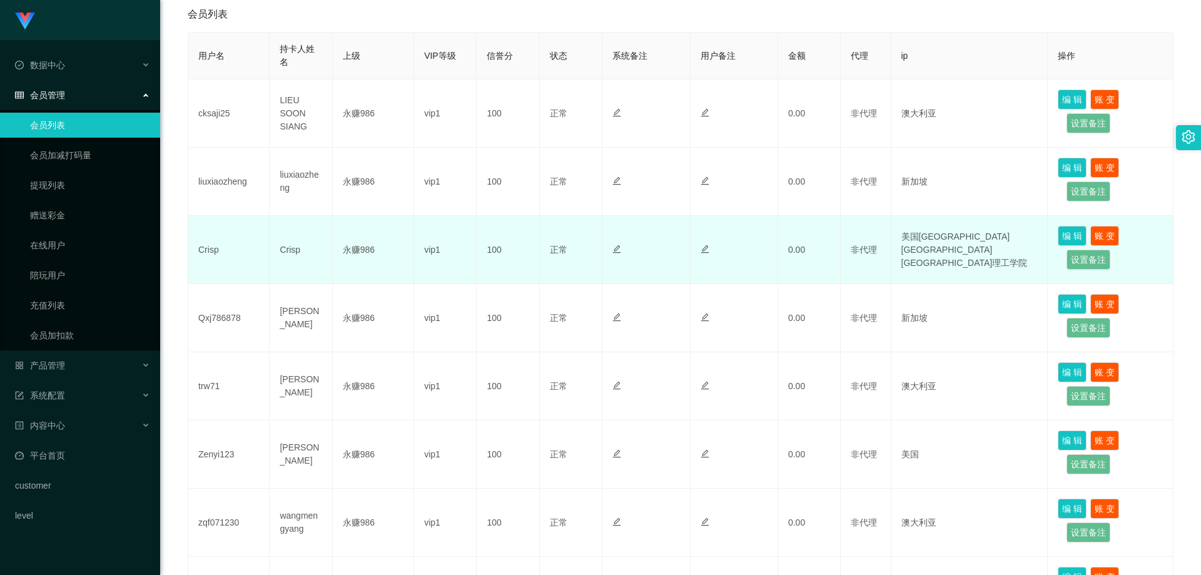
click at [882, 273] on td "非代理" at bounding box center [866, 250] width 50 height 68
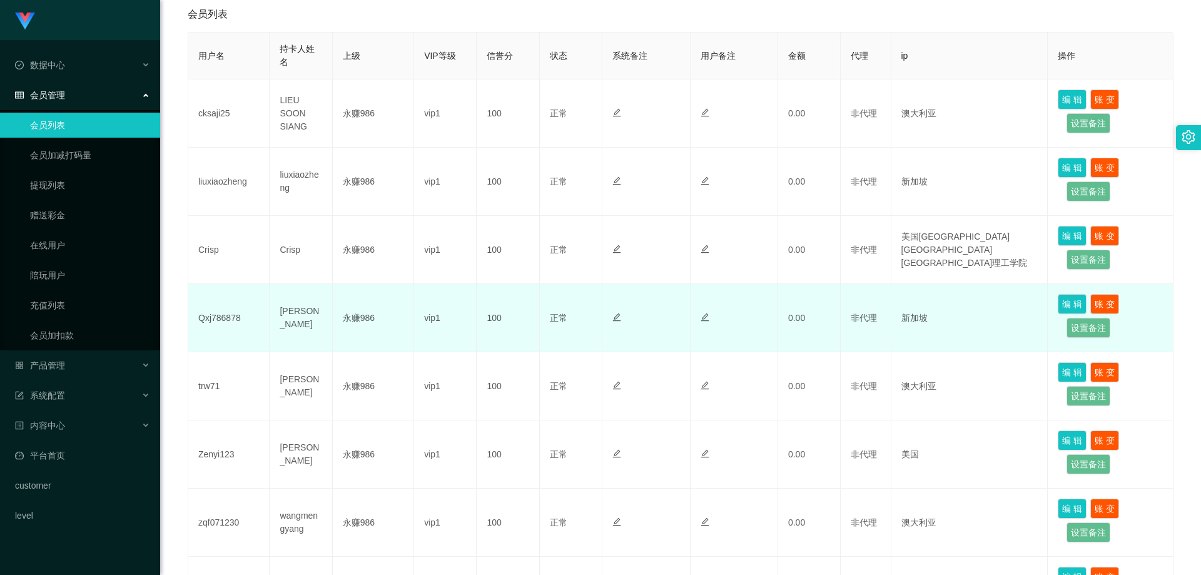
scroll to position [313, 0]
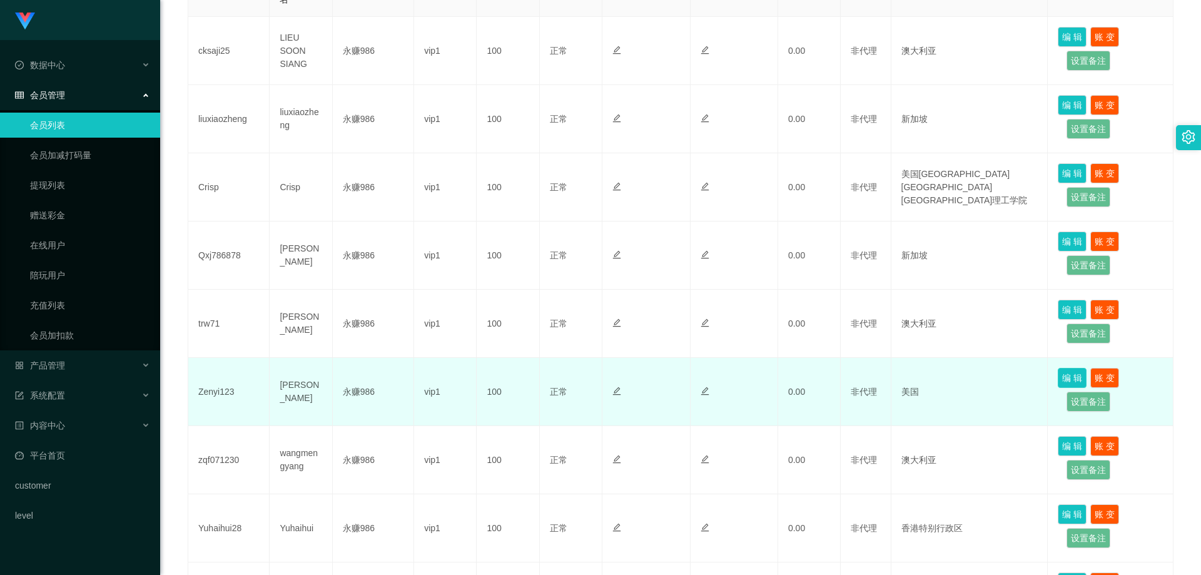
click at [1070, 373] on button "编 辑" at bounding box center [1072, 378] width 29 height 20
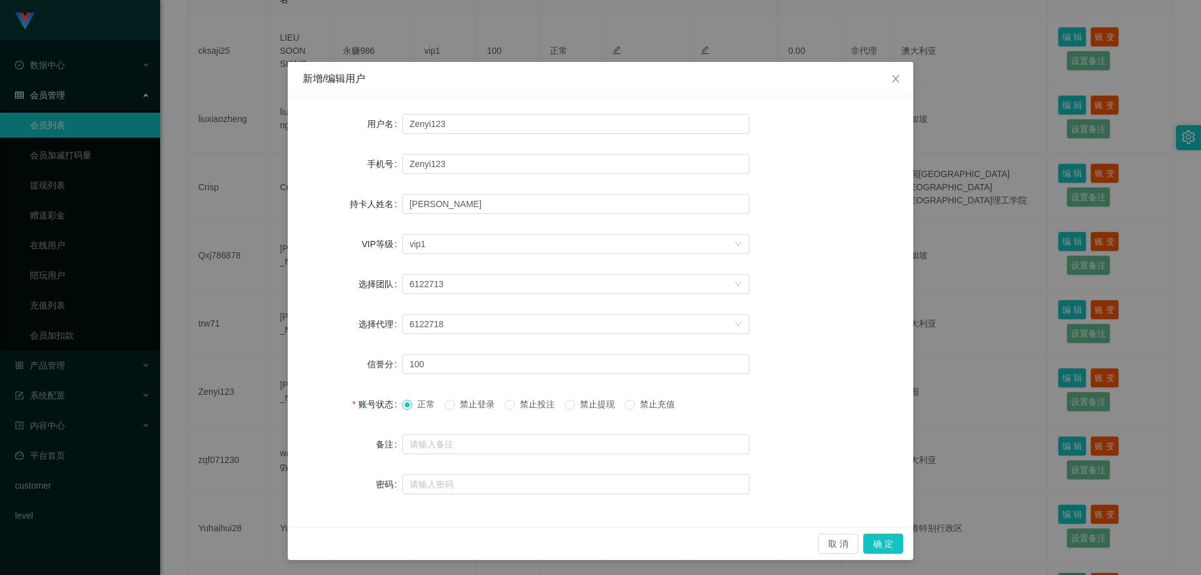
scroll to position [0, 0]
click at [885, 78] on span "Close" at bounding box center [895, 80] width 35 height 35
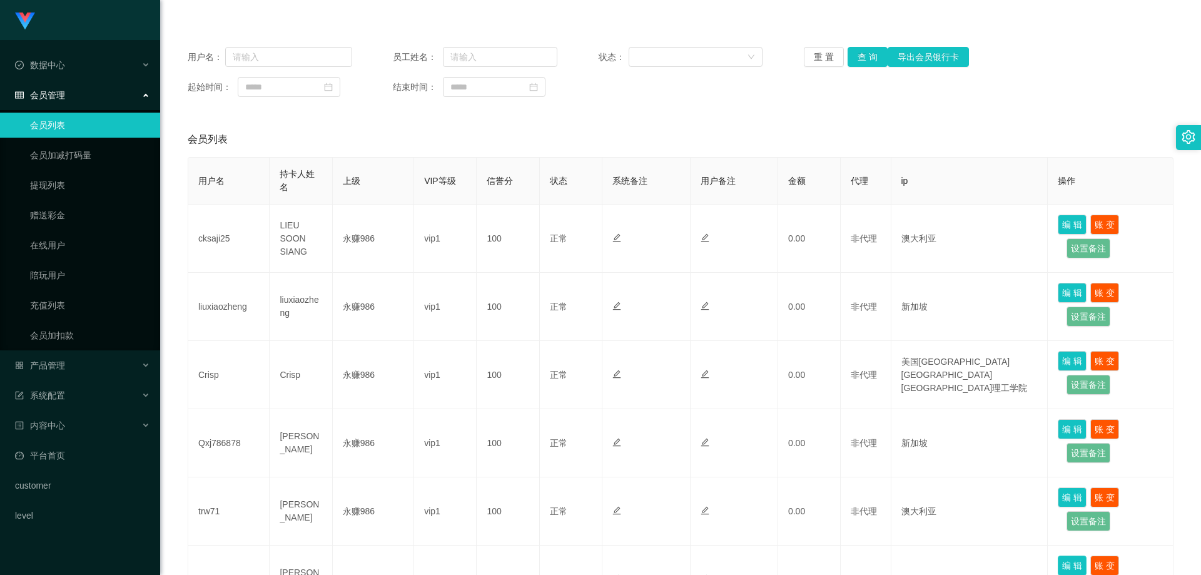
scroll to position [63, 0]
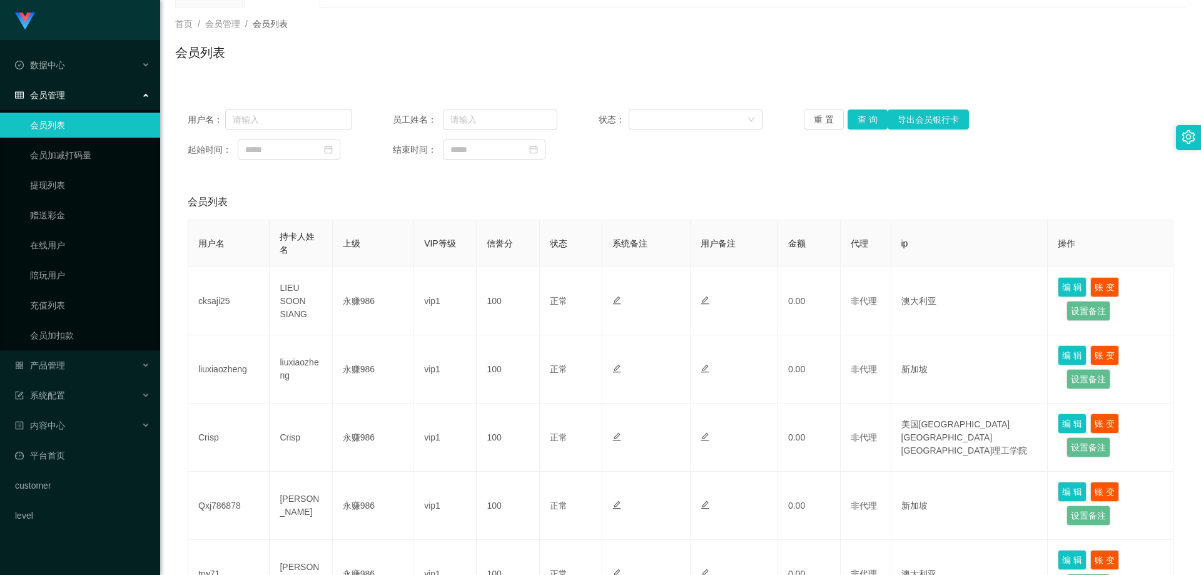
click at [1196, 140] on div at bounding box center [1188, 137] width 25 height 25
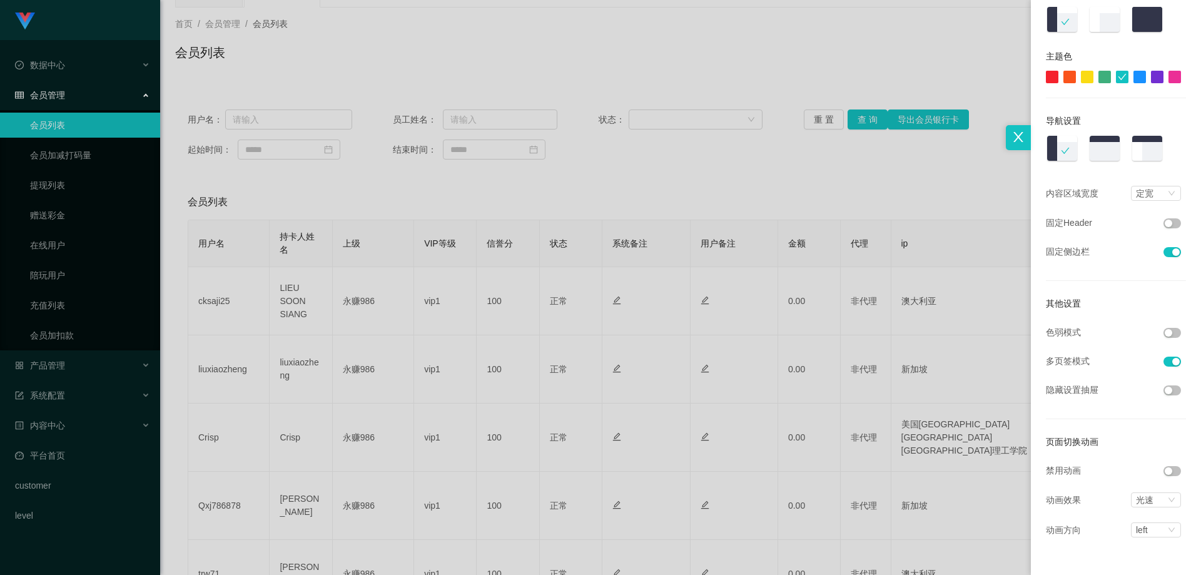
scroll to position [0, 0]
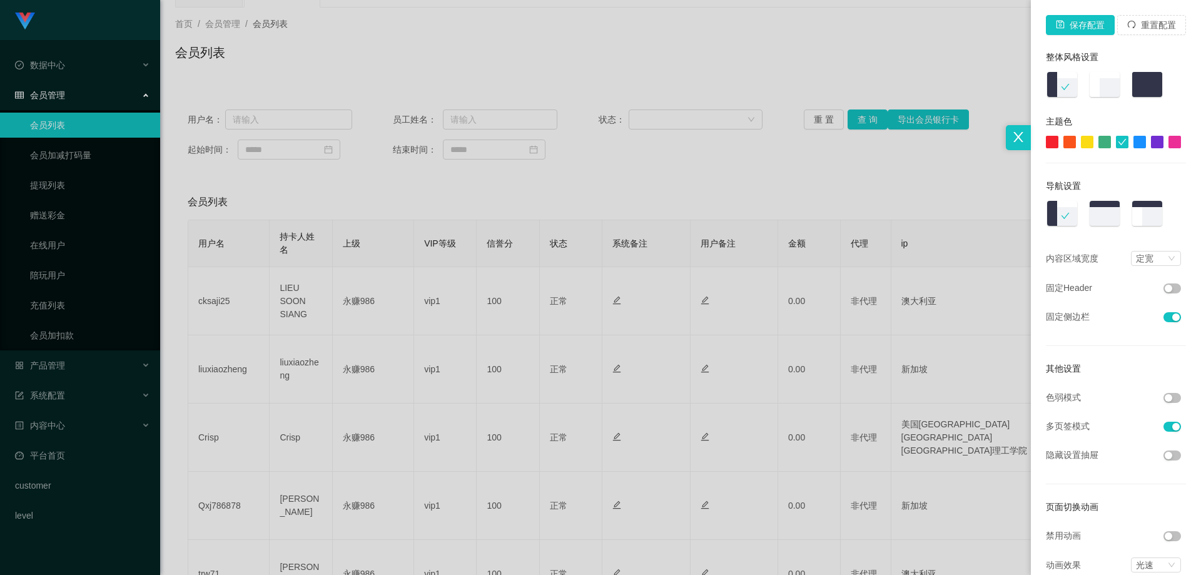
click at [938, 181] on div at bounding box center [600, 287] width 1201 height 575
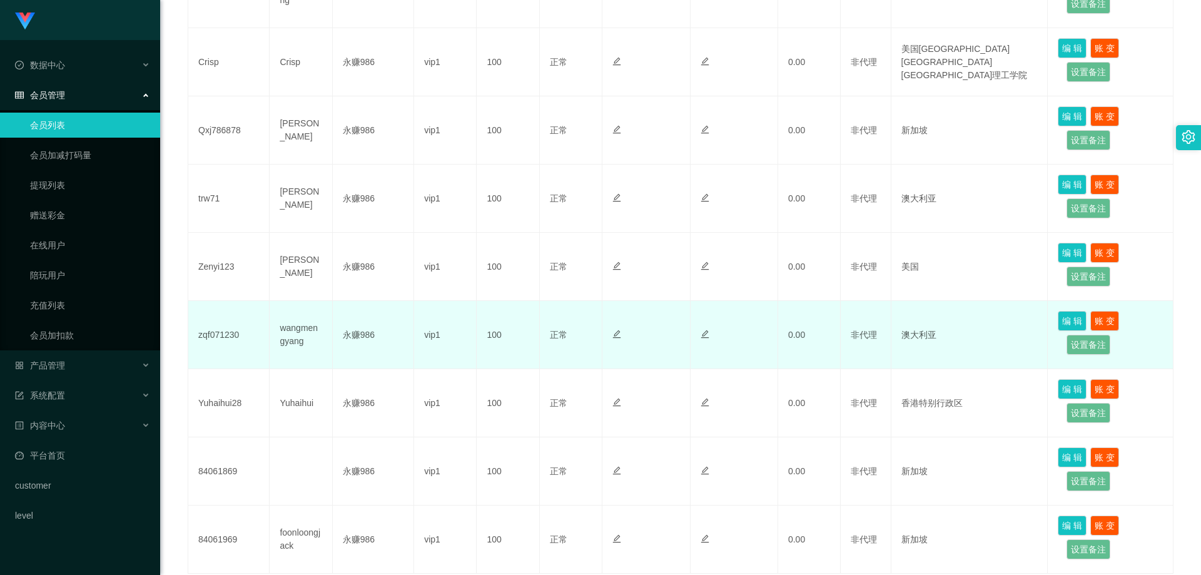
scroll to position [535, 0]
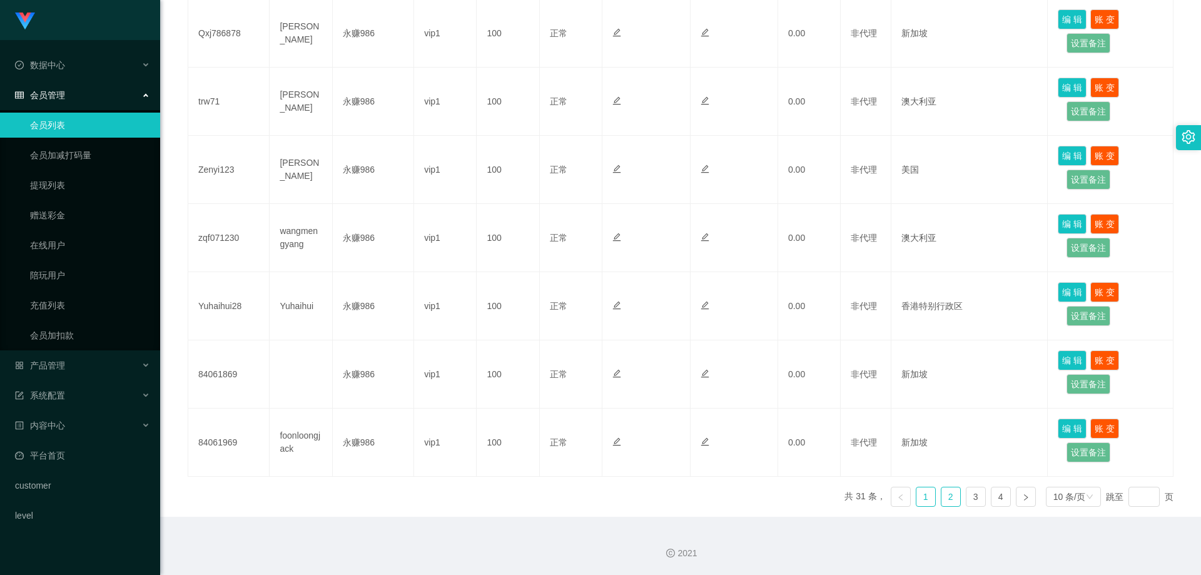
click at [946, 494] on link "2" at bounding box center [950, 496] width 19 height 19
click at [966, 490] on link "3" at bounding box center [975, 496] width 19 height 19
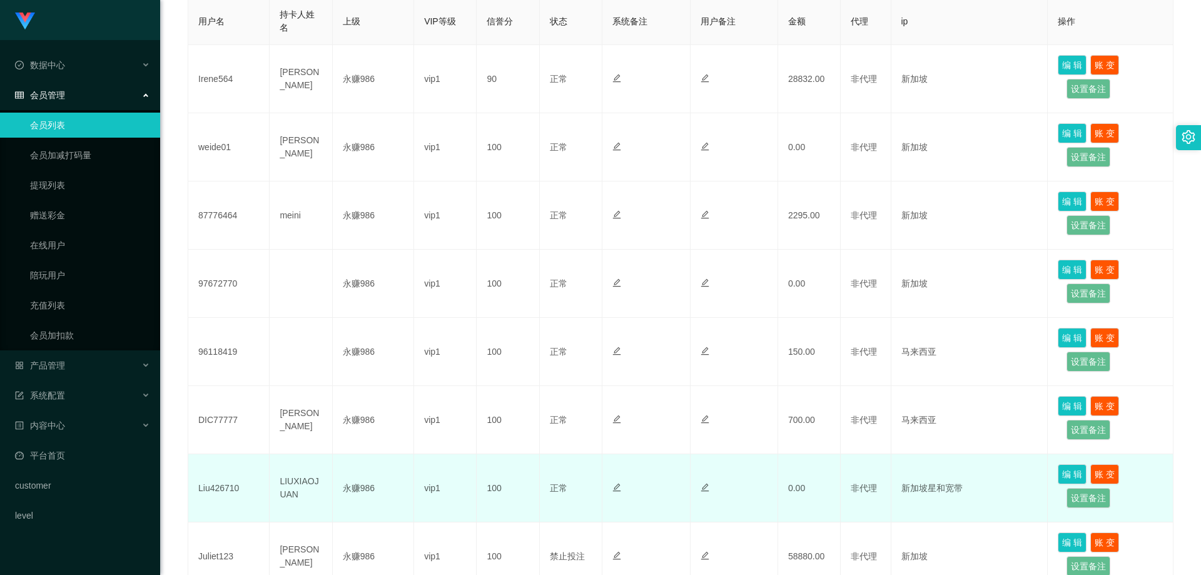
scroll to position [222, 0]
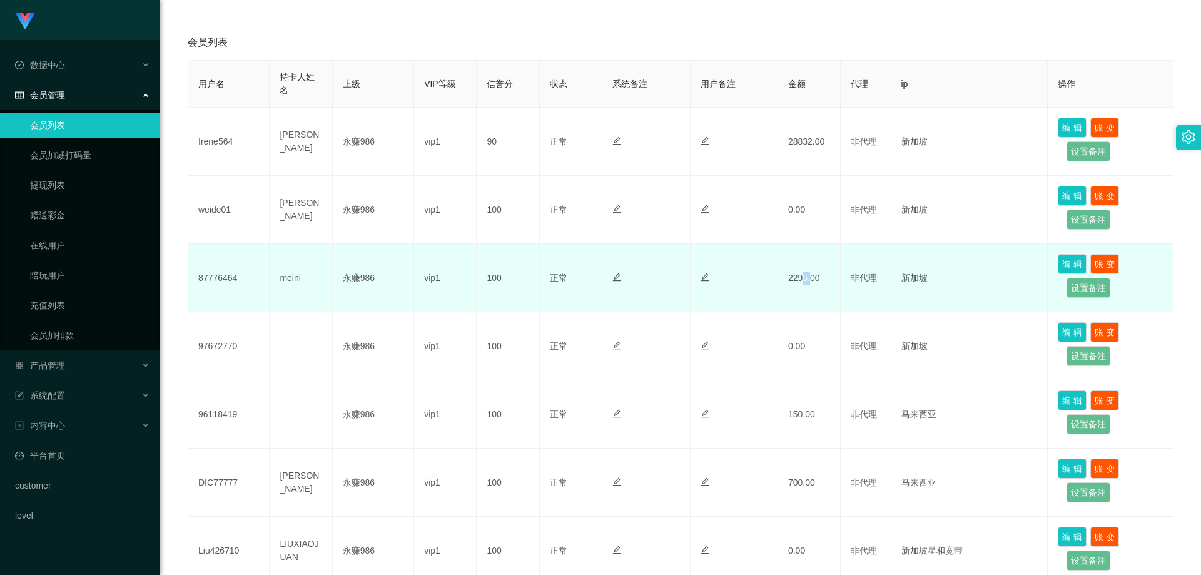
drag, startPoint x: 807, startPoint y: 294, endPoint x: 799, endPoint y: 291, distance: 9.3
click at [799, 291] on td "2295.00" at bounding box center [809, 278] width 63 height 68
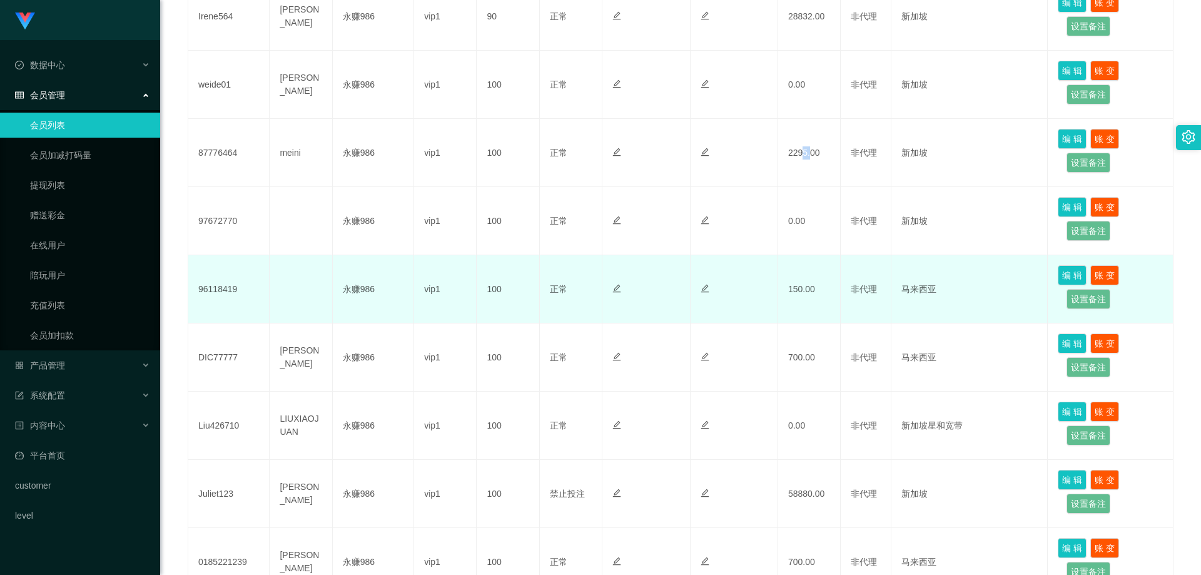
scroll to position [472, 0]
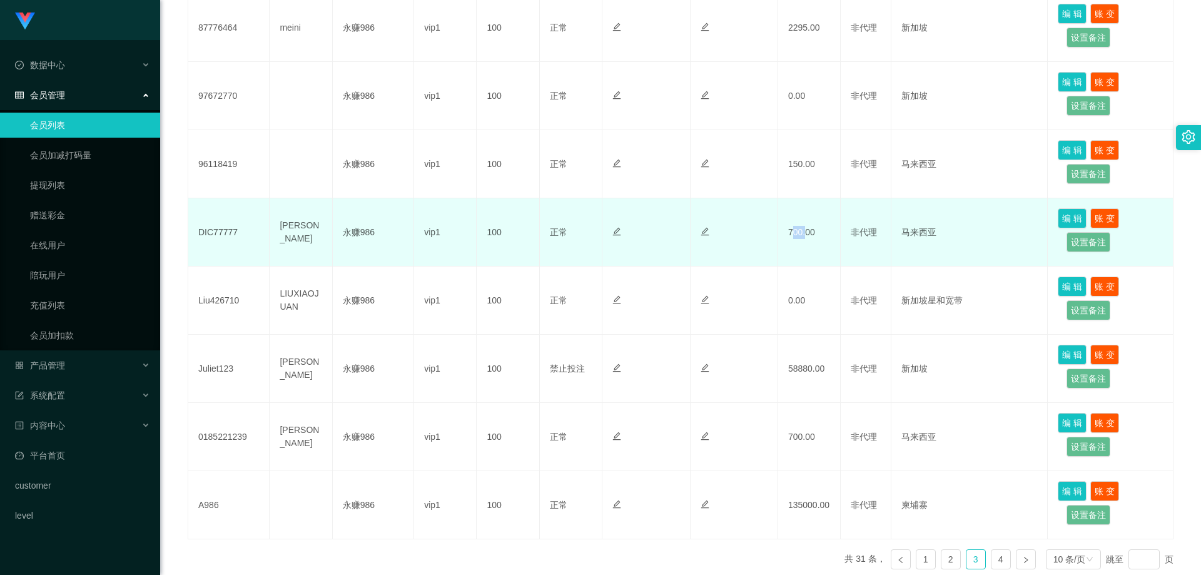
drag, startPoint x: 802, startPoint y: 232, endPoint x: 792, endPoint y: 231, distance: 10.0
click at [792, 231] on td "700.00" at bounding box center [809, 232] width 63 height 68
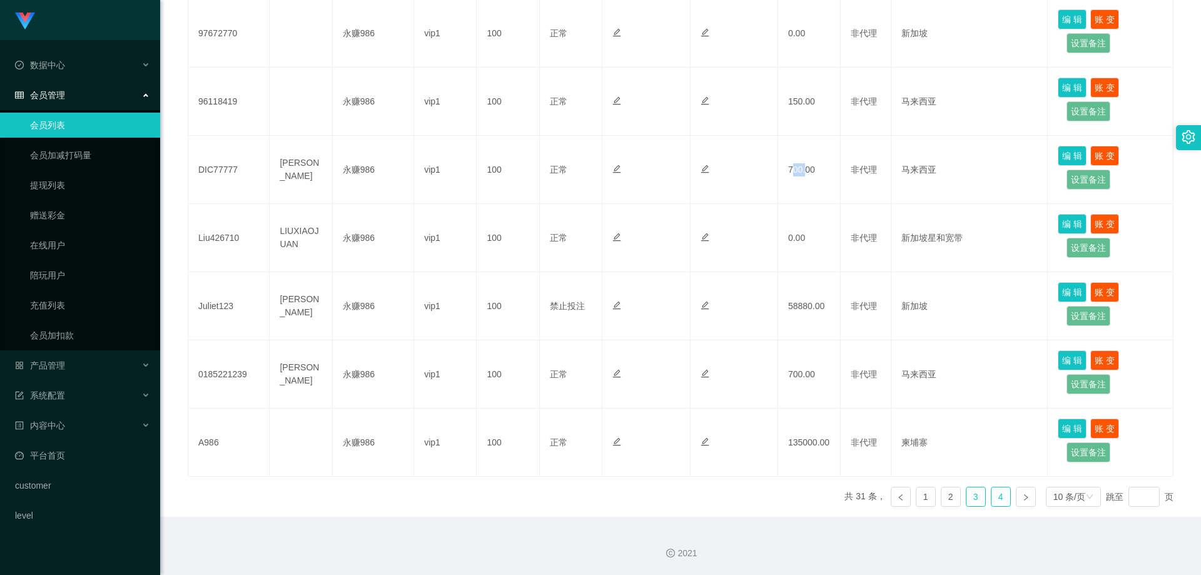
click at [991, 498] on link "4" at bounding box center [1000, 496] width 19 height 19
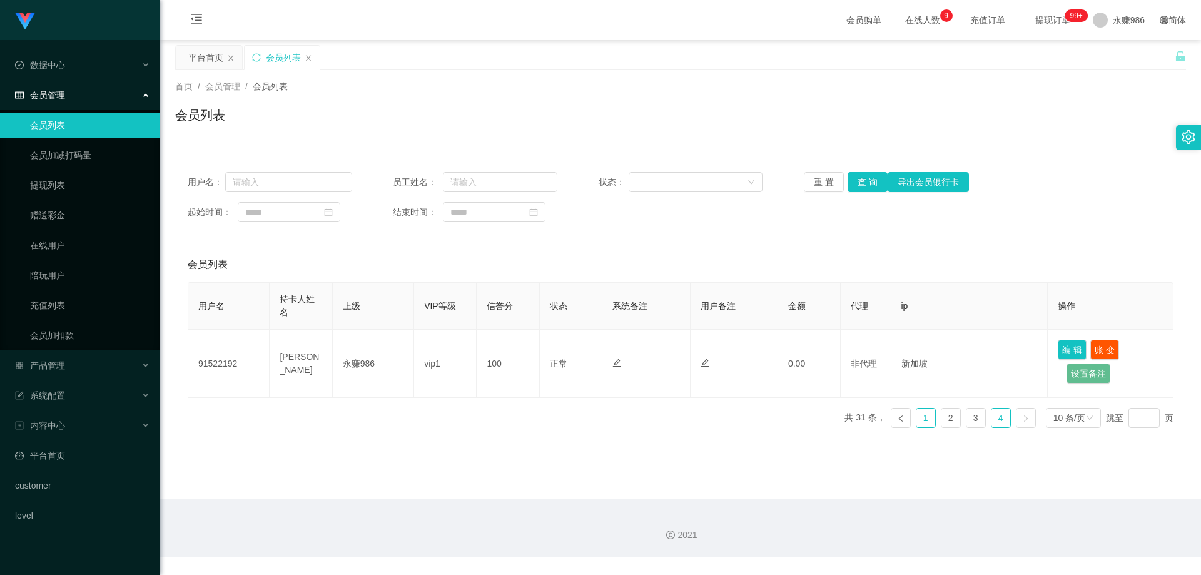
click at [918, 426] on link "1" at bounding box center [925, 417] width 19 height 19
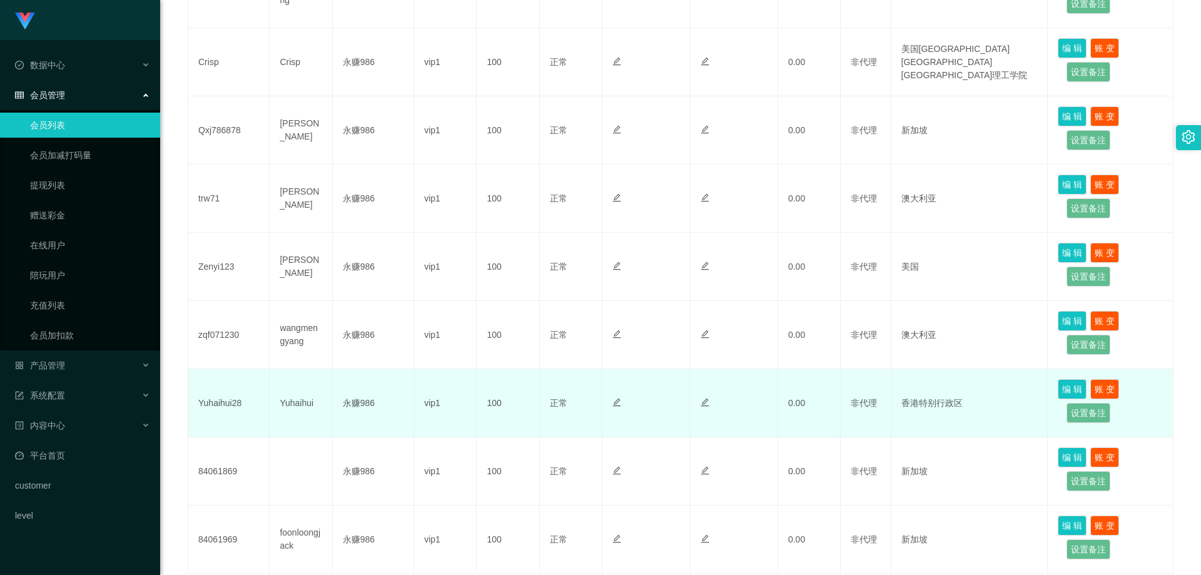
scroll to position [535, 0]
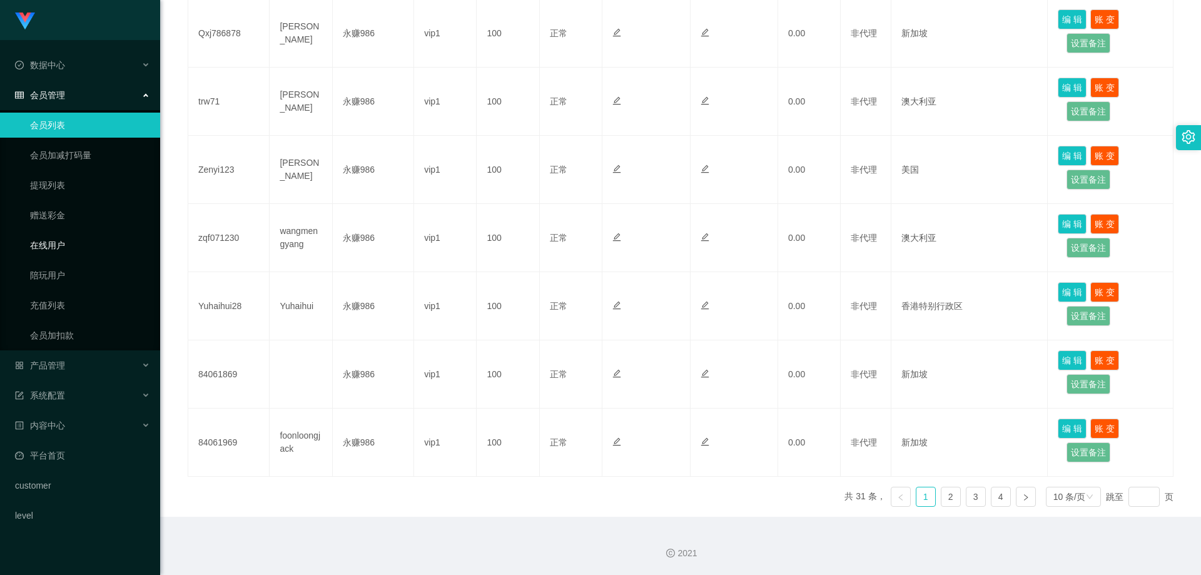
click at [102, 248] on link "在线用户" at bounding box center [90, 245] width 120 height 25
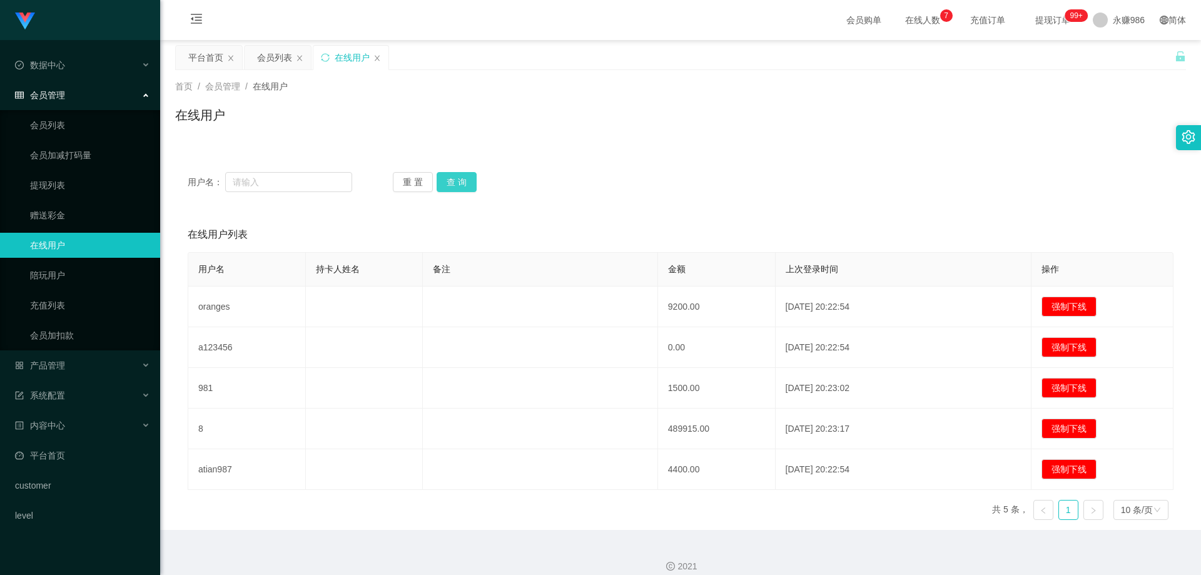
click at [452, 180] on button "查 询" at bounding box center [457, 182] width 40 height 20
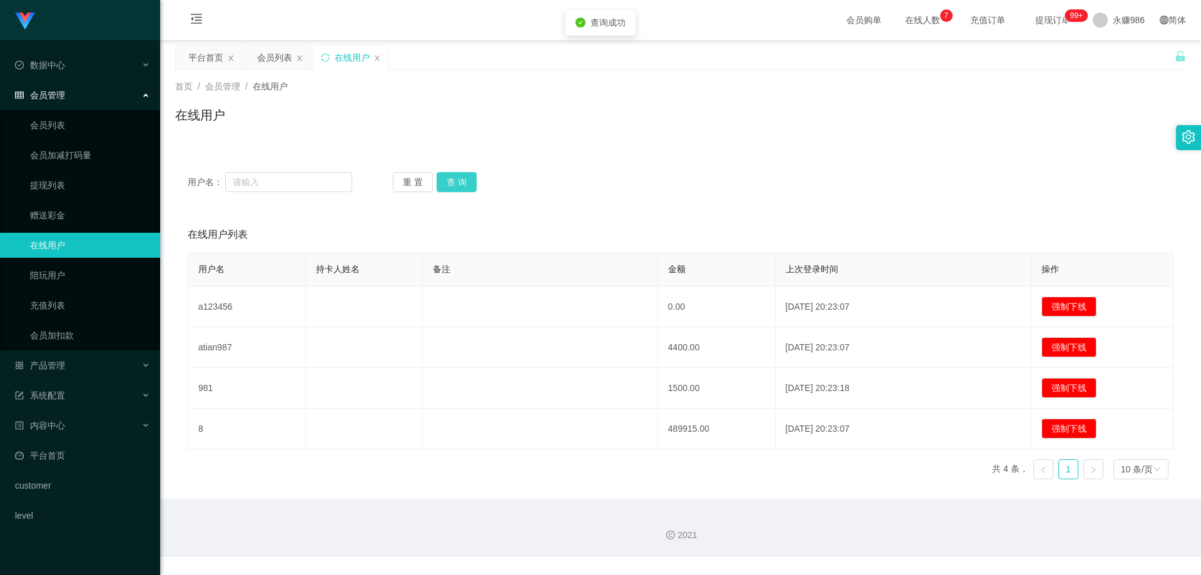
click at [452, 182] on button "查 询" at bounding box center [457, 182] width 40 height 20
click at [75, 129] on link "会员列表" at bounding box center [90, 125] width 120 height 25
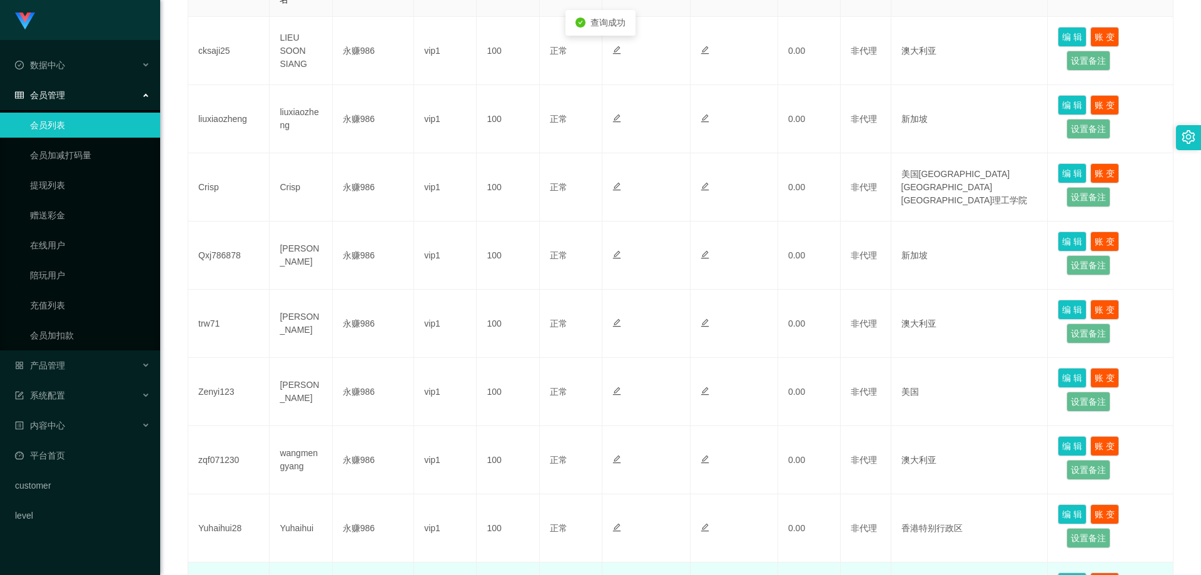
scroll to position [535, 0]
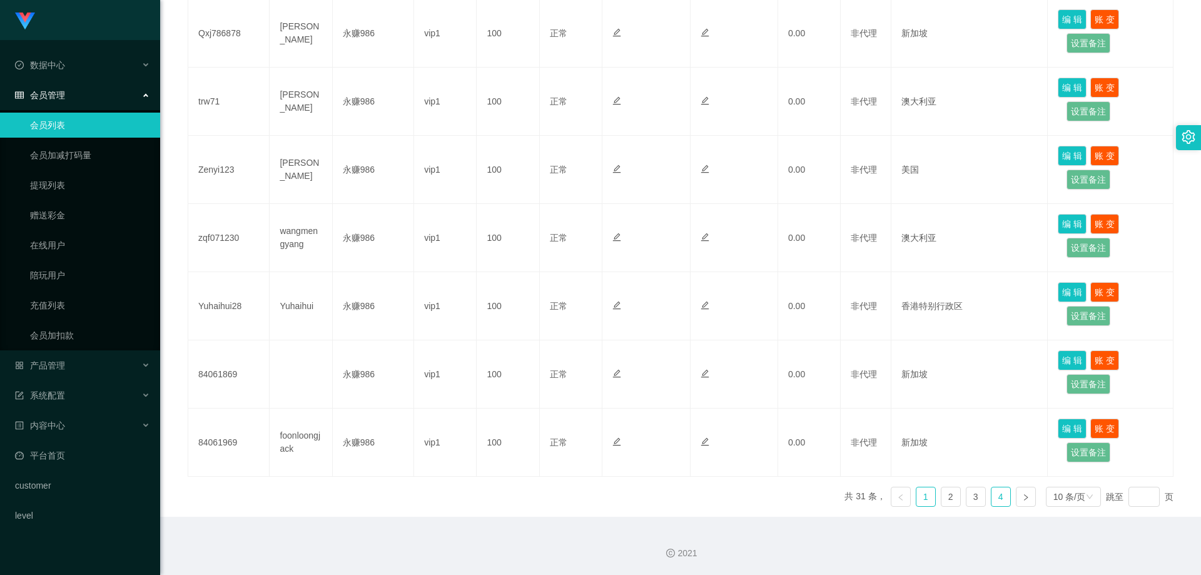
click at [997, 503] on link "4" at bounding box center [1000, 496] width 19 height 19
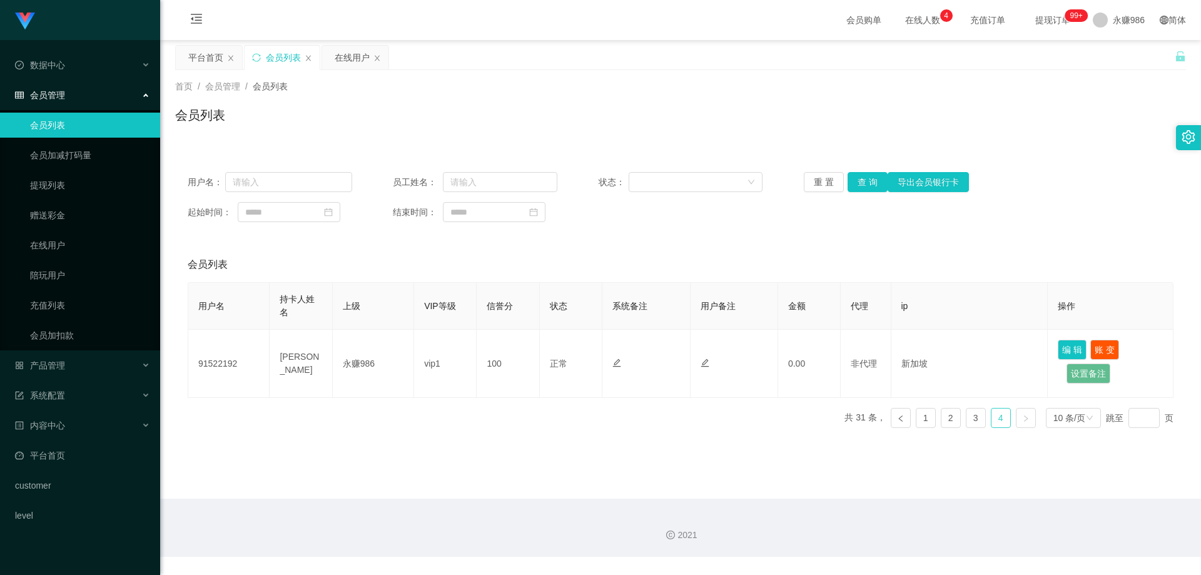
scroll to position [0, 0]
click at [968, 412] on link "3" at bounding box center [975, 417] width 19 height 19
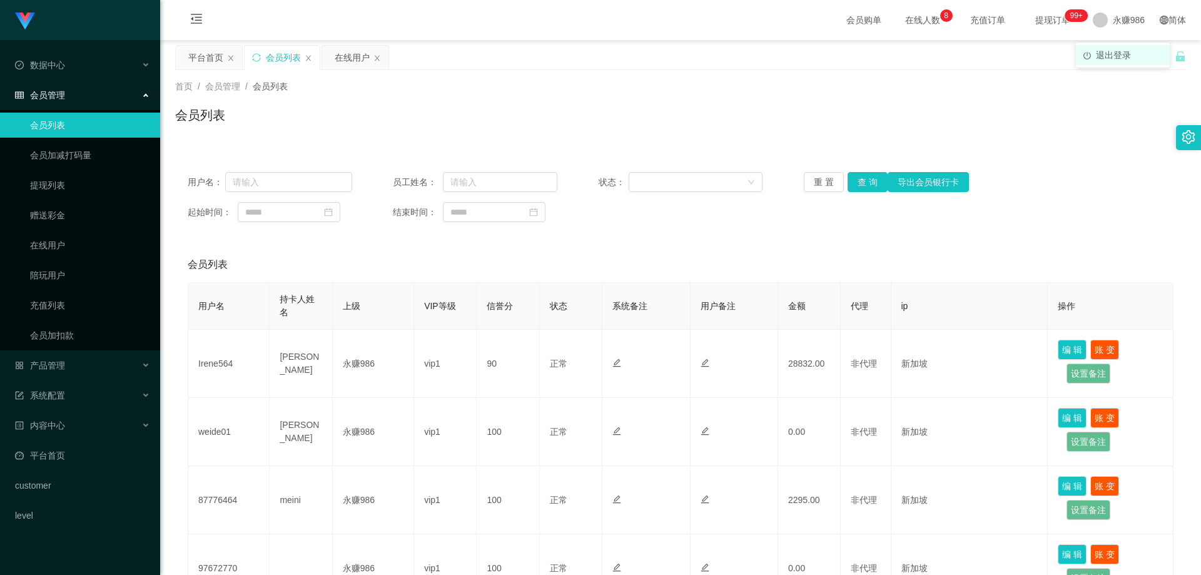
click at [1110, 57] on span "退出登录" at bounding box center [1113, 55] width 35 height 10
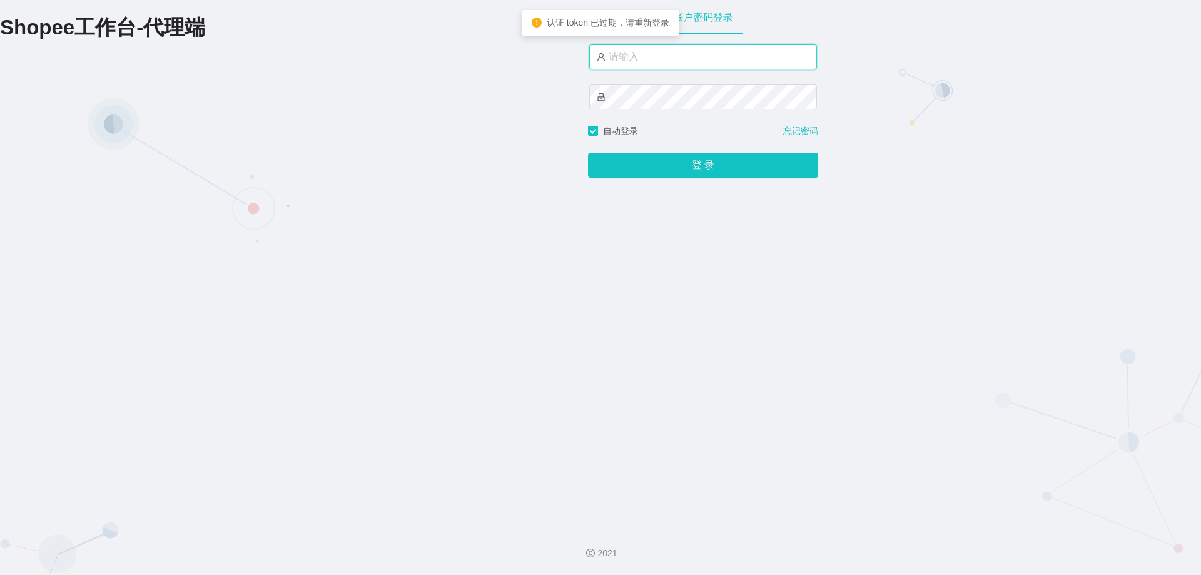
click at [661, 64] on input "text" at bounding box center [703, 56] width 228 height 25
click at [661, 63] on input "text" at bounding box center [703, 56] width 228 height 25
type input "永赚983"
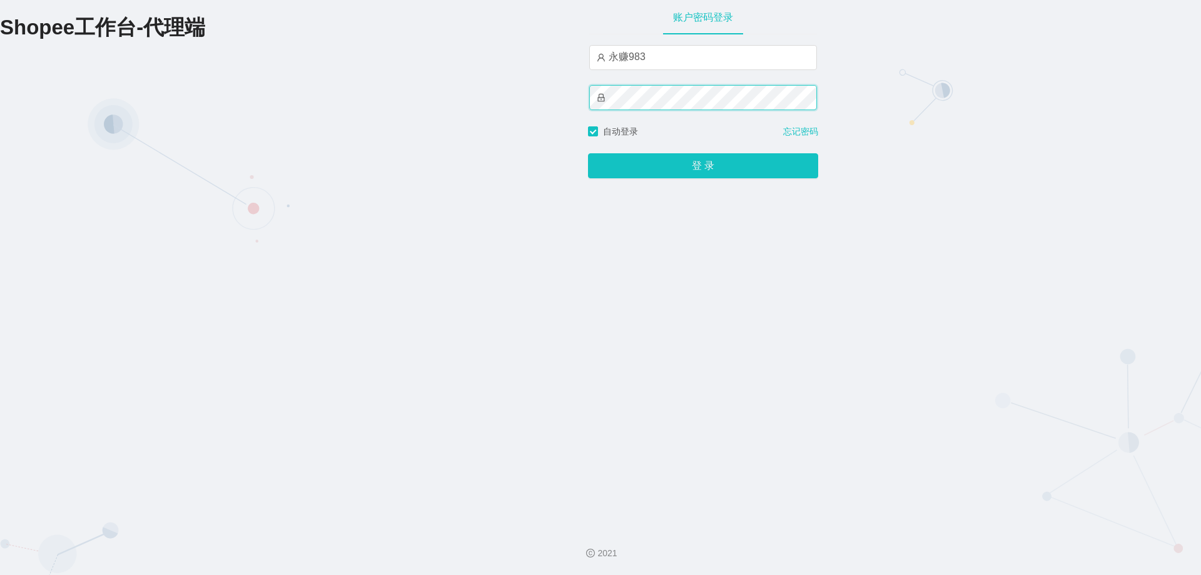
click at [588, 153] on button "登 录" at bounding box center [703, 165] width 230 height 25
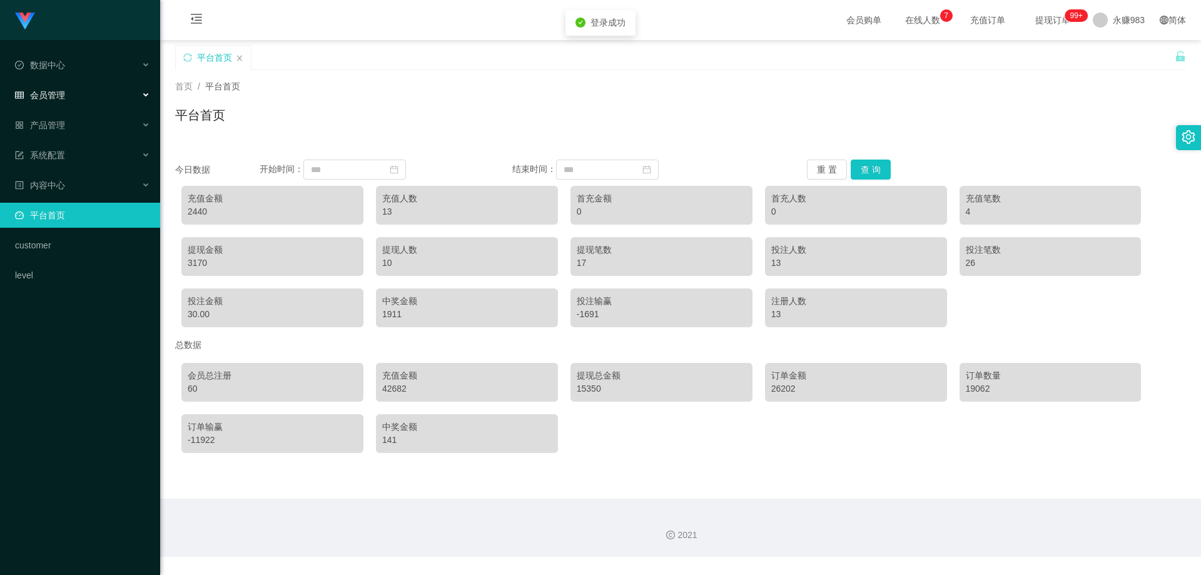
click at [104, 89] on div "会员管理" at bounding box center [80, 95] width 160 height 25
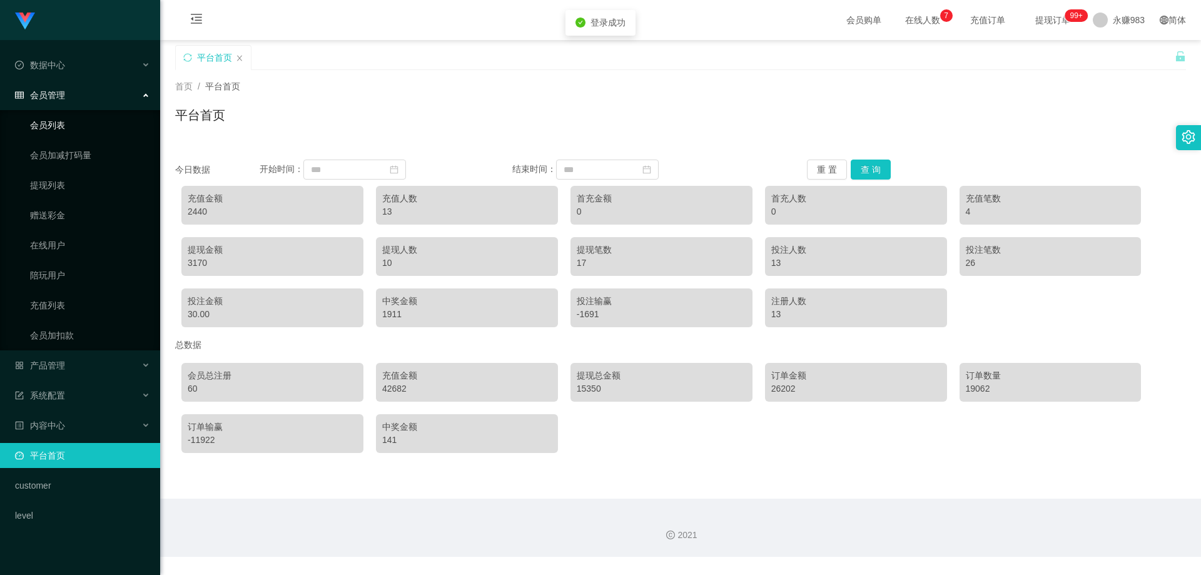
click at [74, 130] on link "会员列表" at bounding box center [90, 125] width 120 height 25
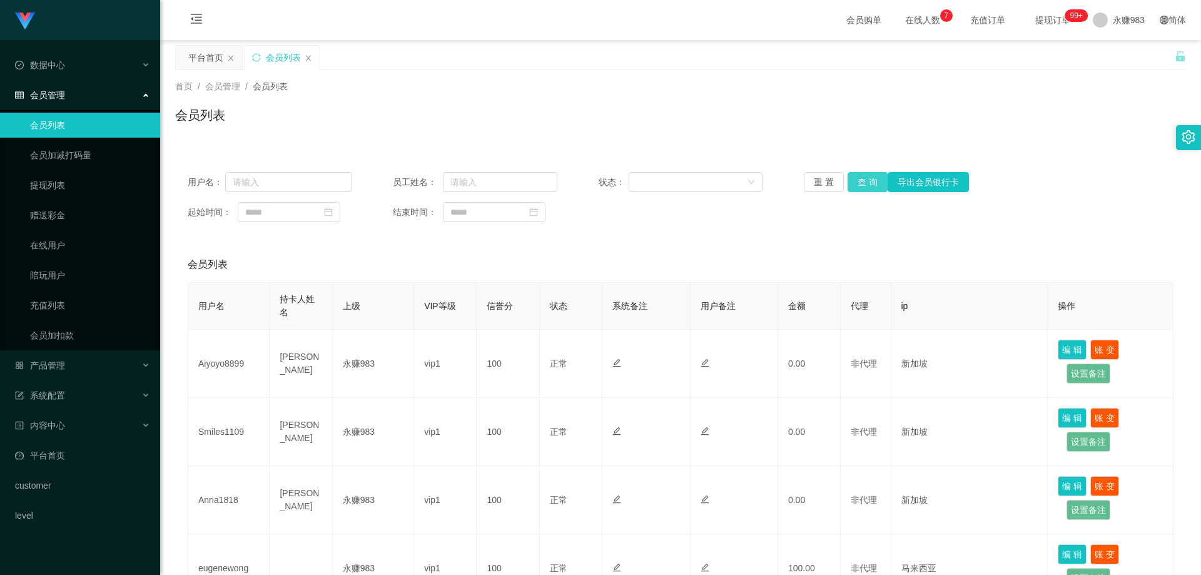
click at [873, 182] on button "查 询" at bounding box center [868, 182] width 40 height 20
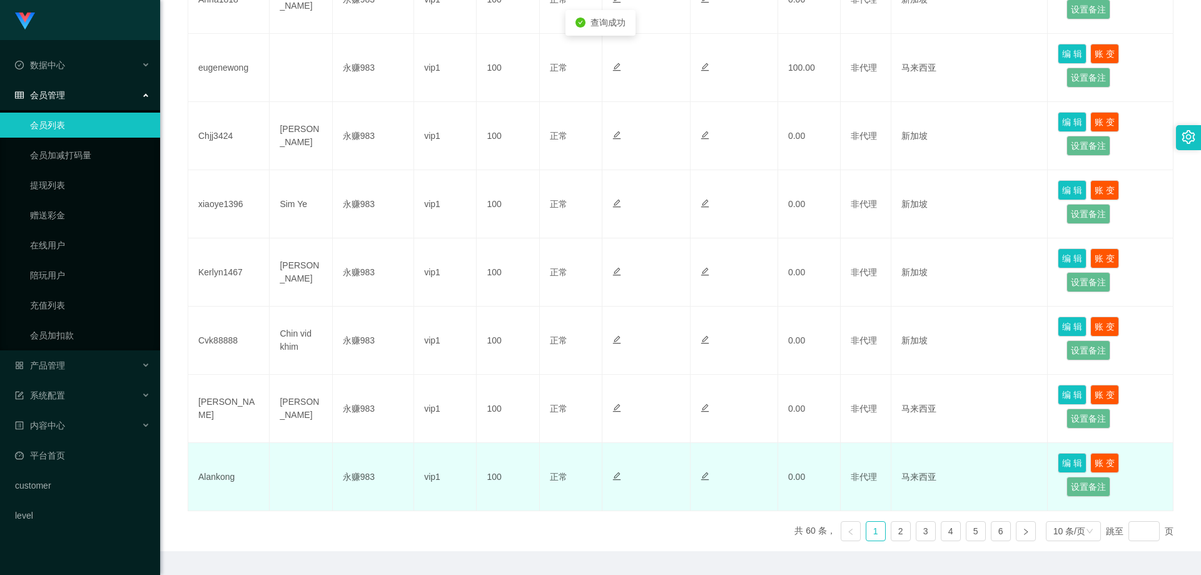
scroll to position [535, 0]
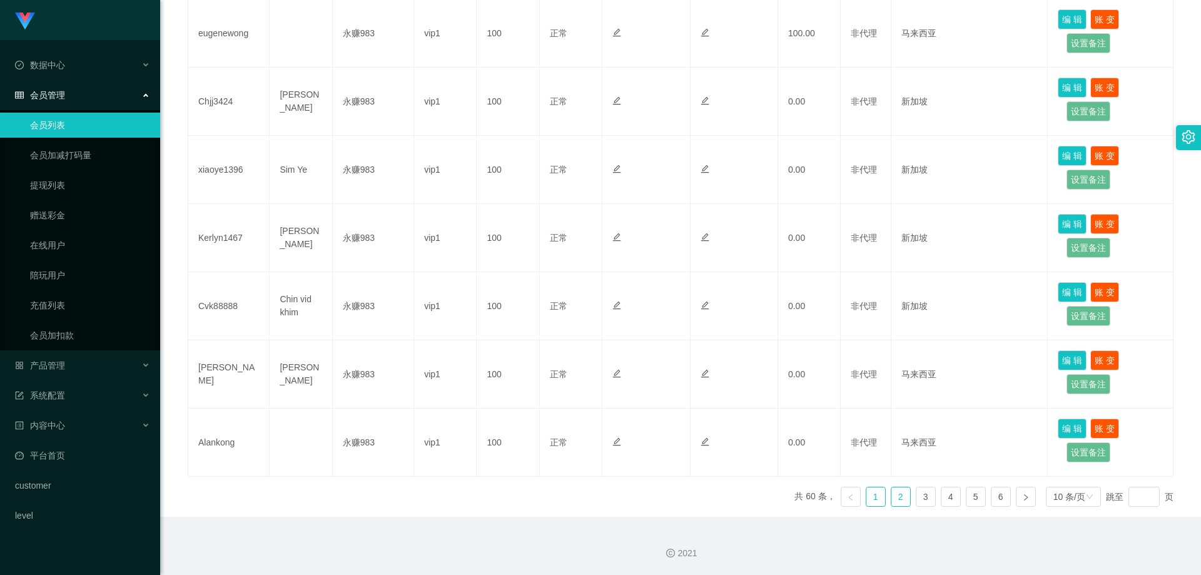
click at [891, 497] on link "2" at bounding box center [900, 496] width 19 height 19
click at [893, 501] on link "2" at bounding box center [900, 496] width 19 height 19
click at [924, 495] on link "3" at bounding box center [925, 496] width 19 height 19
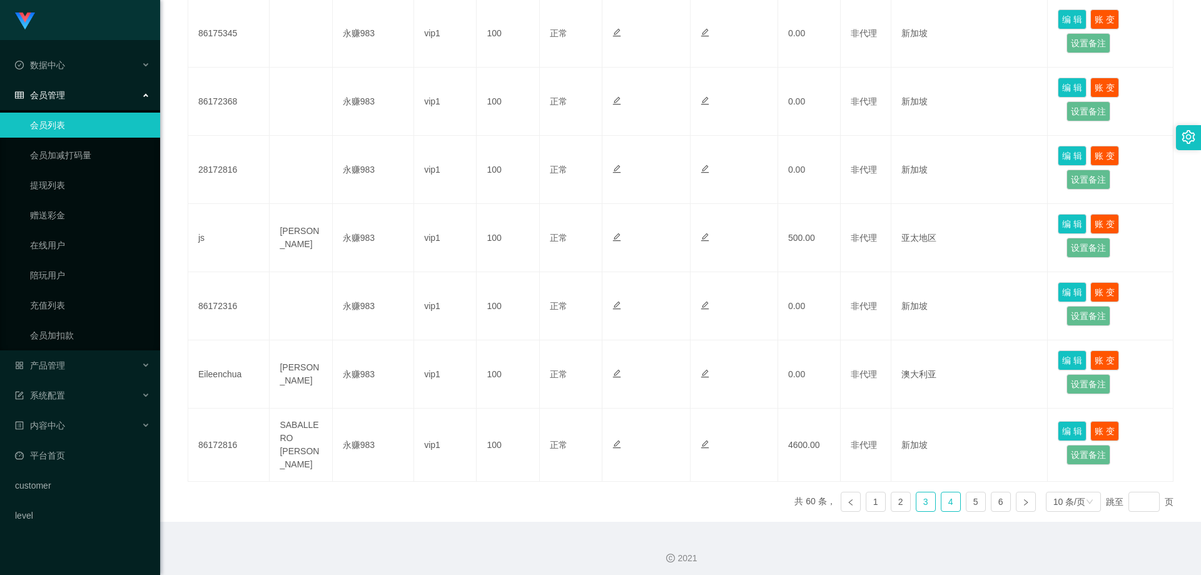
click at [943, 500] on link "4" at bounding box center [950, 501] width 19 height 19
click at [969, 498] on link "5" at bounding box center [975, 496] width 19 height 19
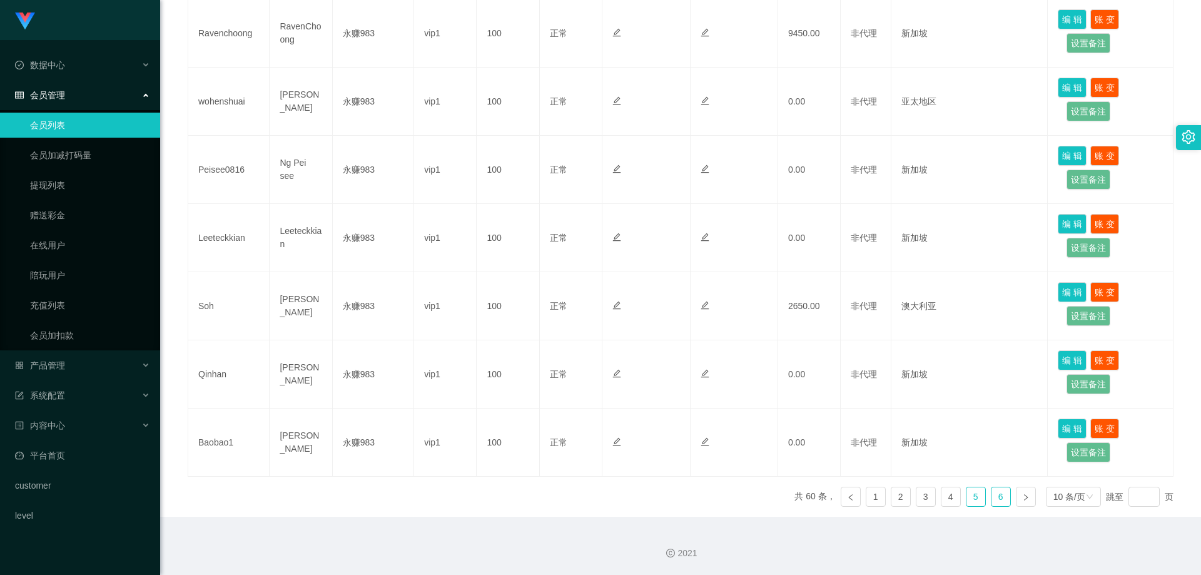
click at [991, 495] on link "6" at bounding box center [1000, 496] width 19 height 19
click at [866, 493] on link "1" at bounding box center [875, 496] width 19 height 19
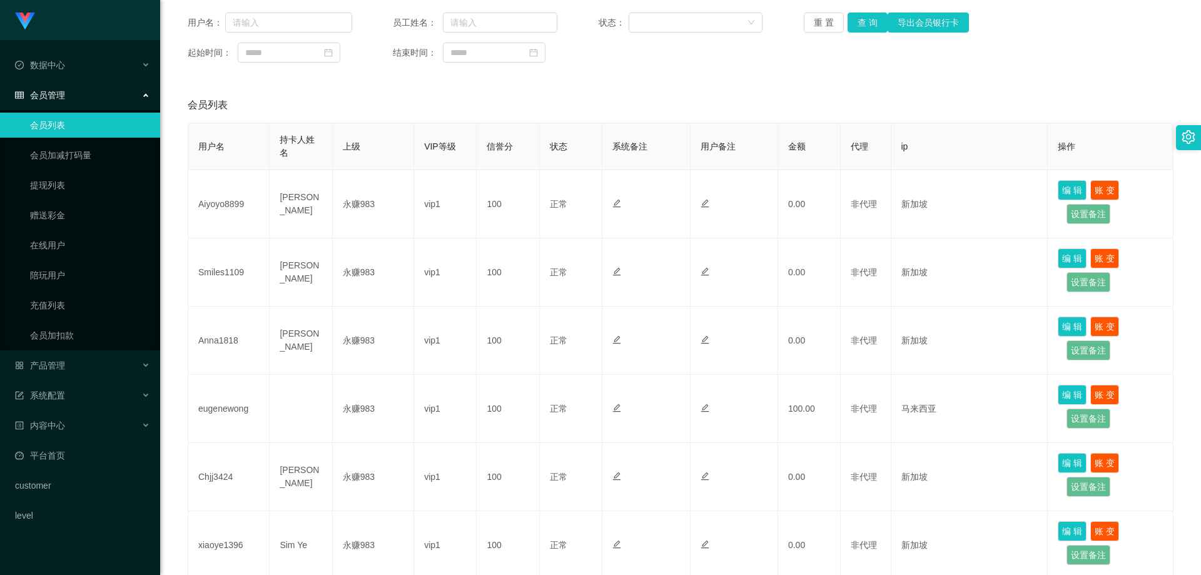
scroll to position [0, 0]
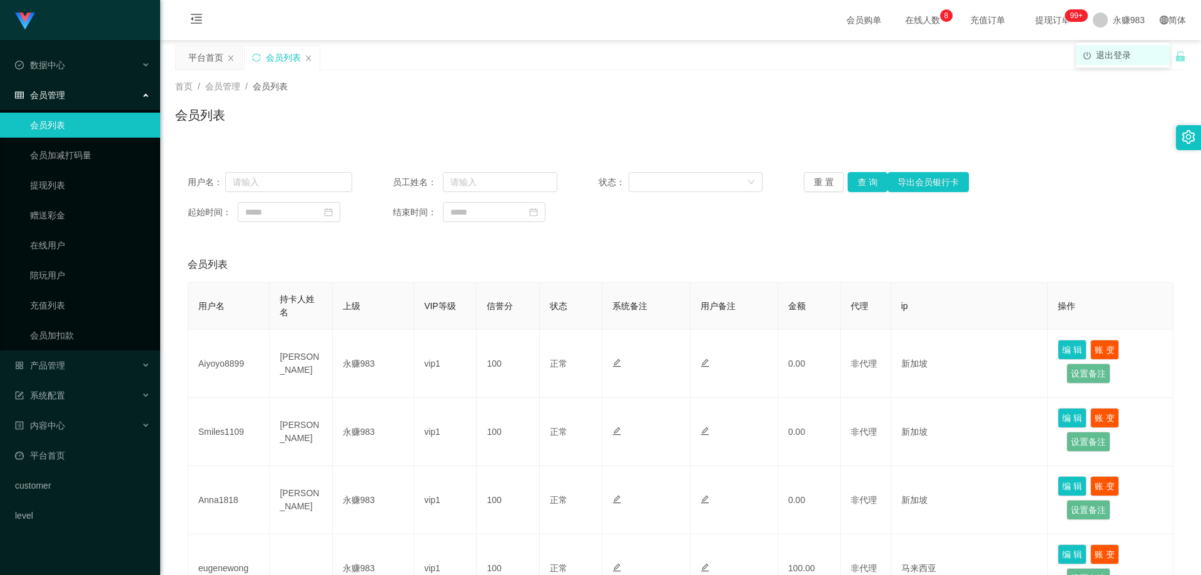
click at [1120, 55] on span "退出登录" at bounding box center [1113, 55] width 35 height 10
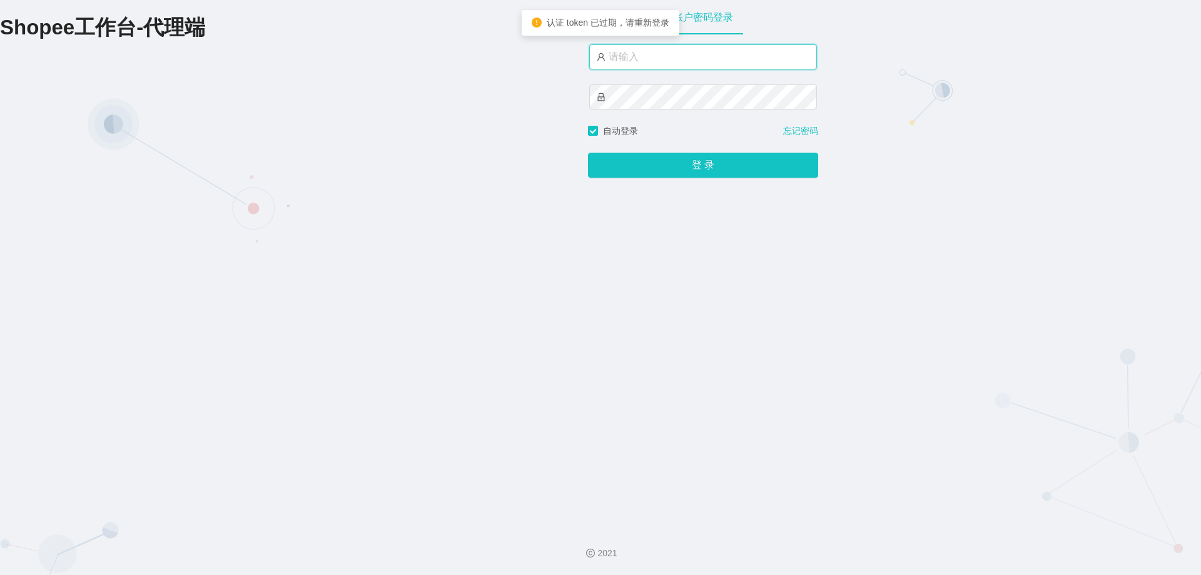
click at [733, 51] on input "text" at bounding box center [703, 56] width 228 height 25
type input "永赚986"
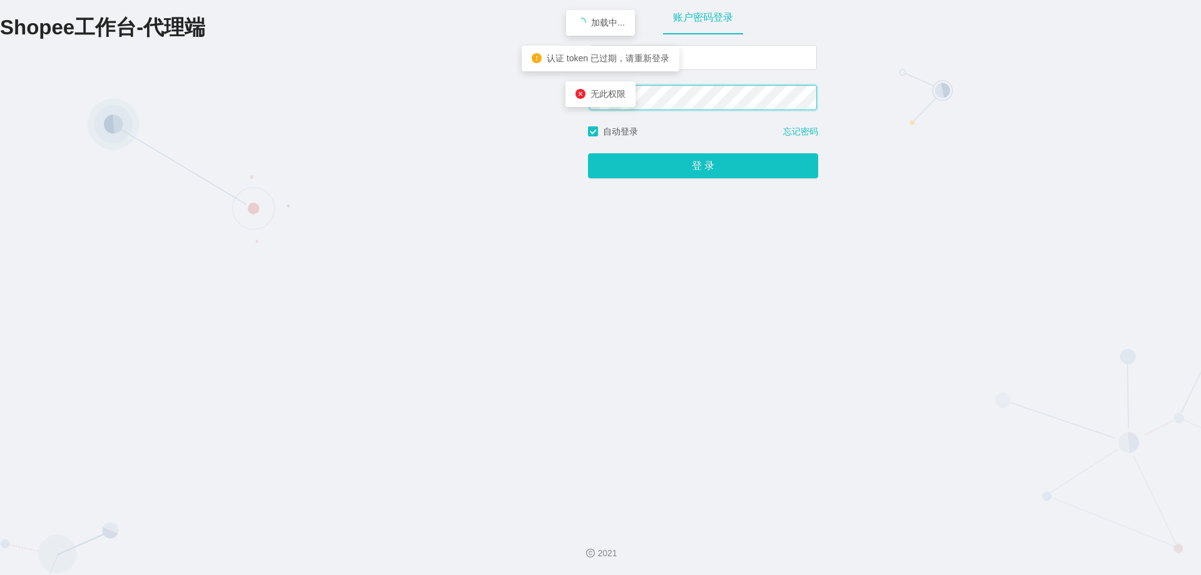
click at [588, 153] on button "登 录" at bounding box center [703, 165] width 230 height 25
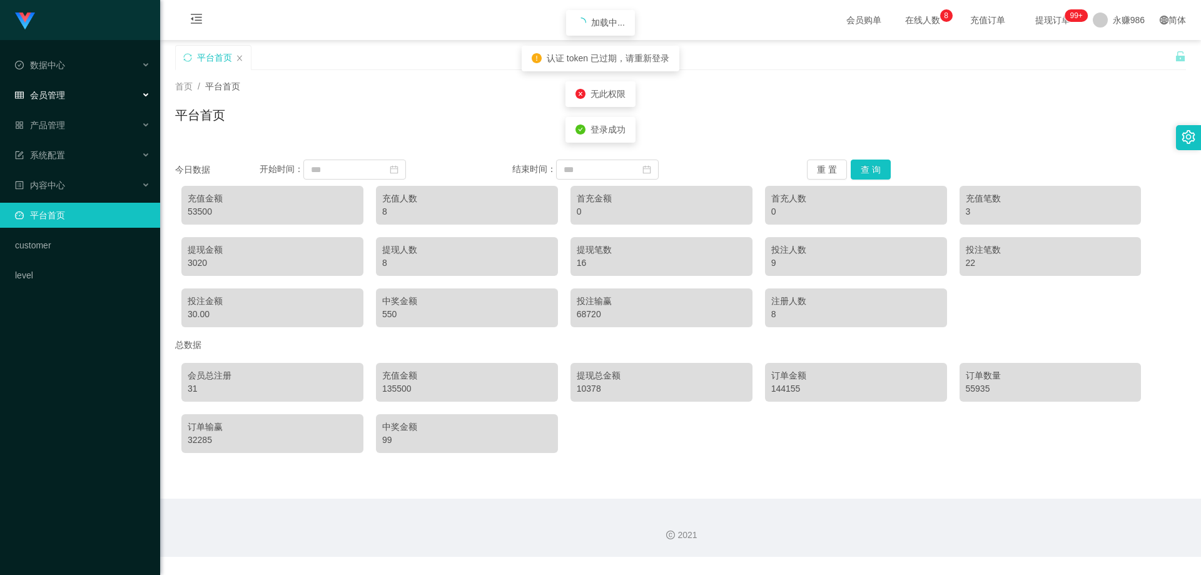
click at [91, 94] on div "会员管理" at bounding box center [80, 95] width 160 height 25
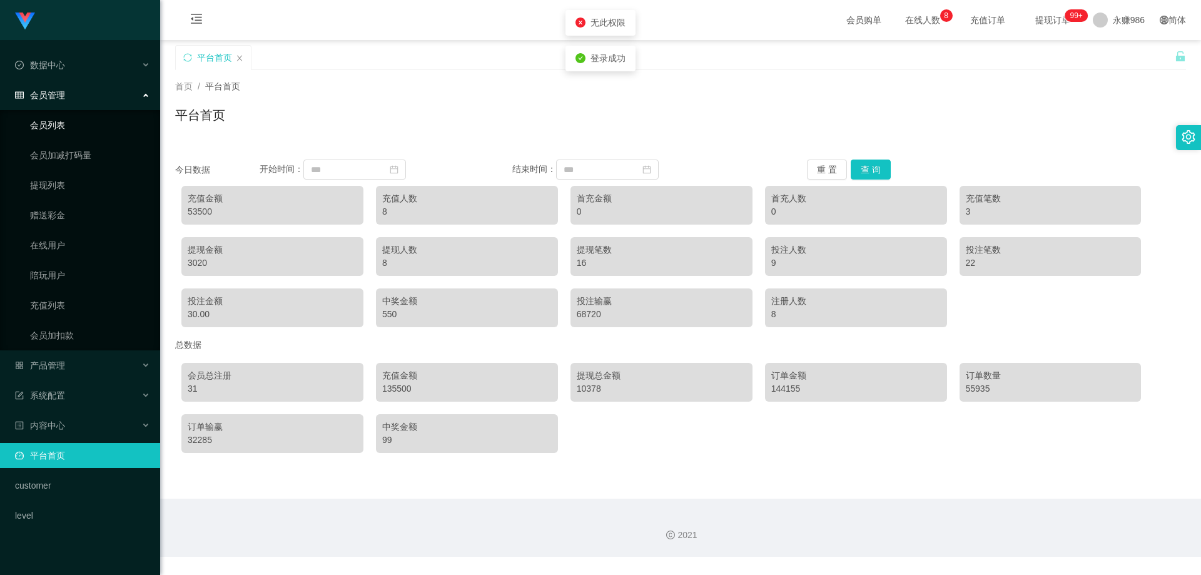
click at [51, 118] on link "会员列表" at bounding box center [90, 125] width 120 height 25
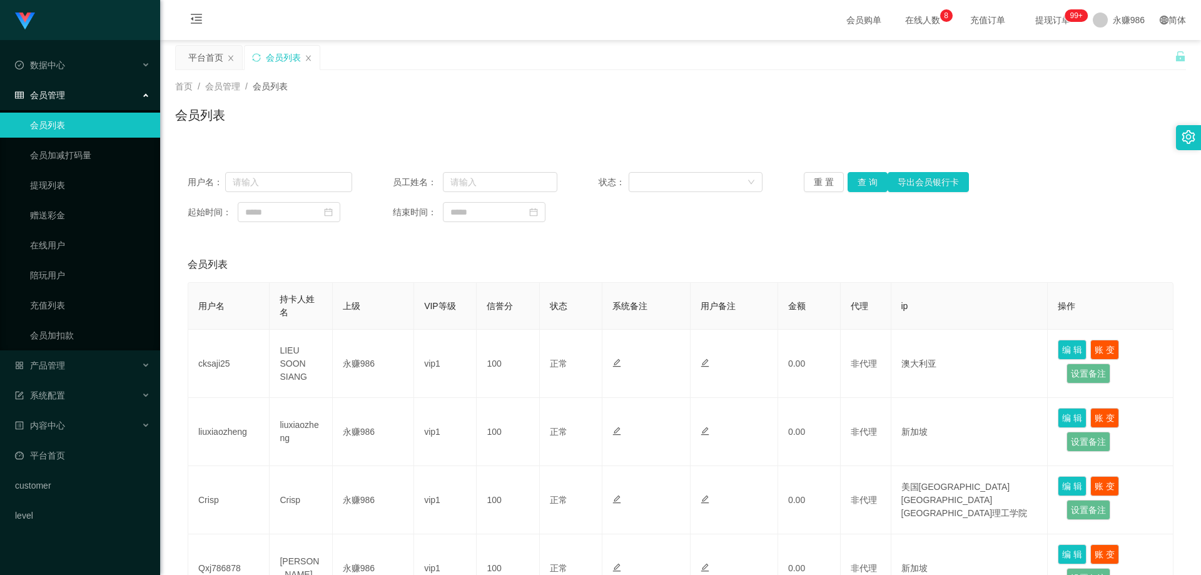
click at [903, 21] on span "在线人数 0 1 2 3 4 5 6 7 8 9 0 1 2 3 4 5 6 7 8 9 0 1 2 3 4 5 6 7 8 9" at bounding box center [923, 20] width 48 height 9
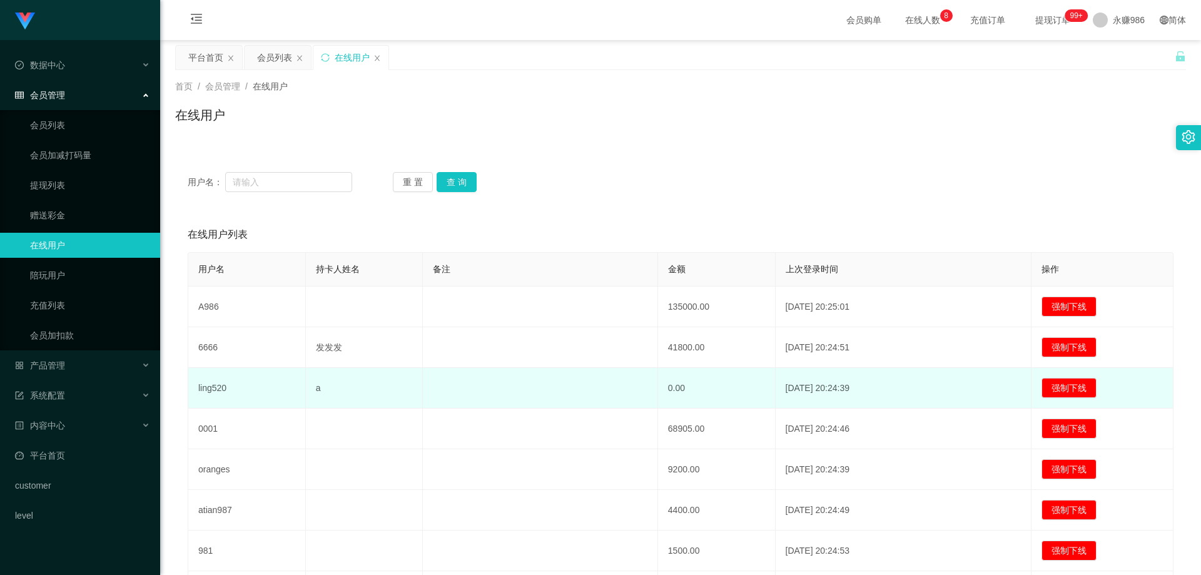
scroll to position [125, 0]
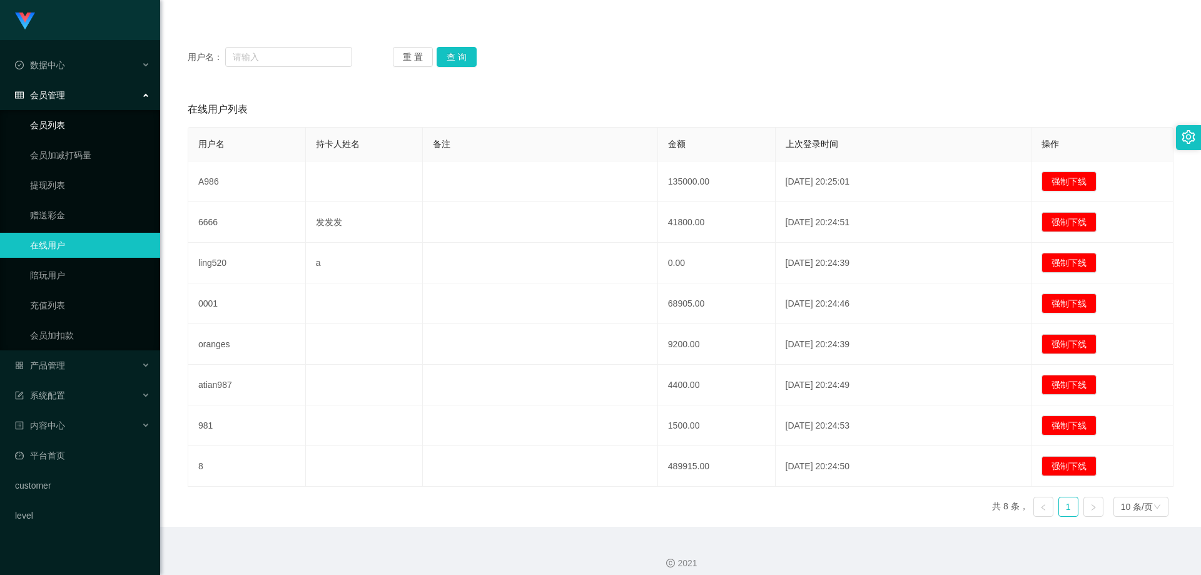
click at [61, 119] on link "会员列表" at bounding box center [90, 125] width 120 height 25
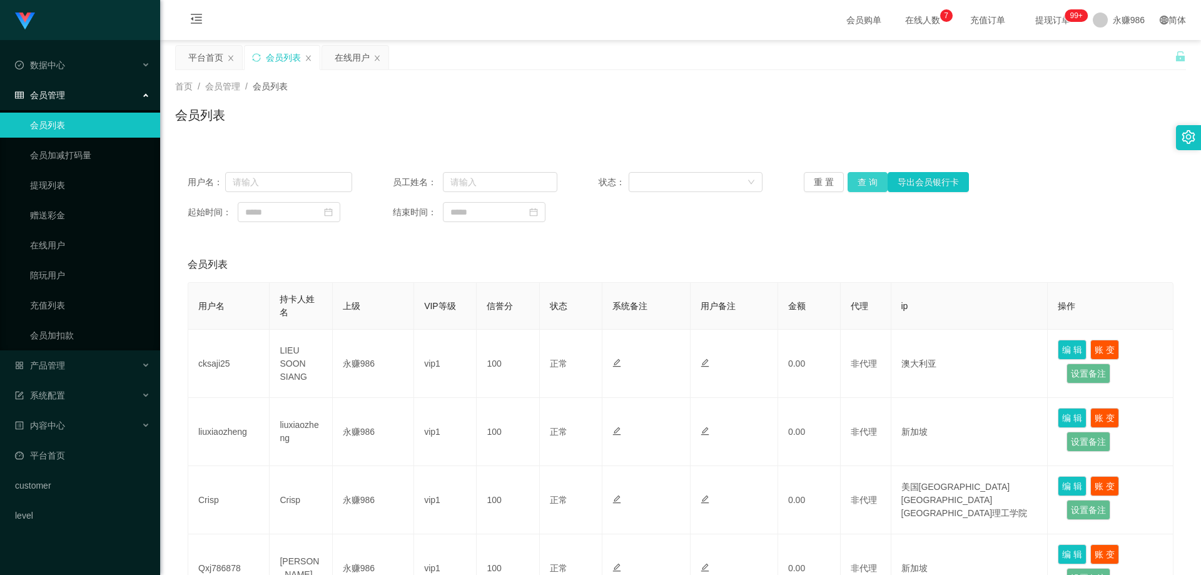
click at [861, 178] on button "查 询" at bounding box center [868, 182] width 40 height 20
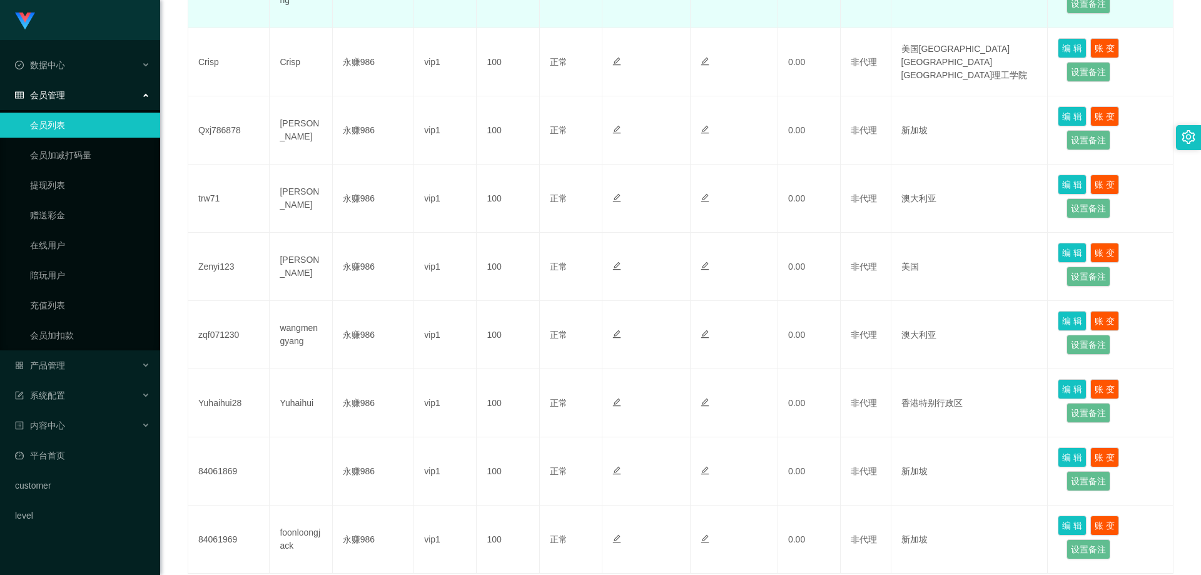
scroll to position [535, 0]
